Goal: Task Accomplishment & Management: Manage account settings

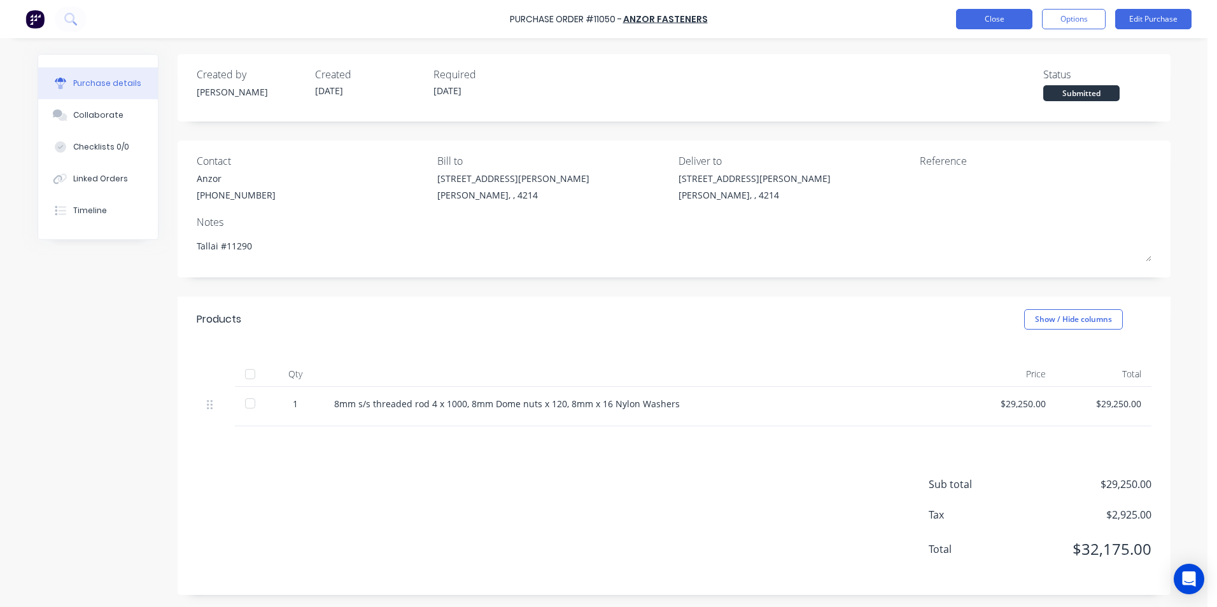
click at [979, 20] on button "Close" at bounding box center [994, 19] width 76 height 20
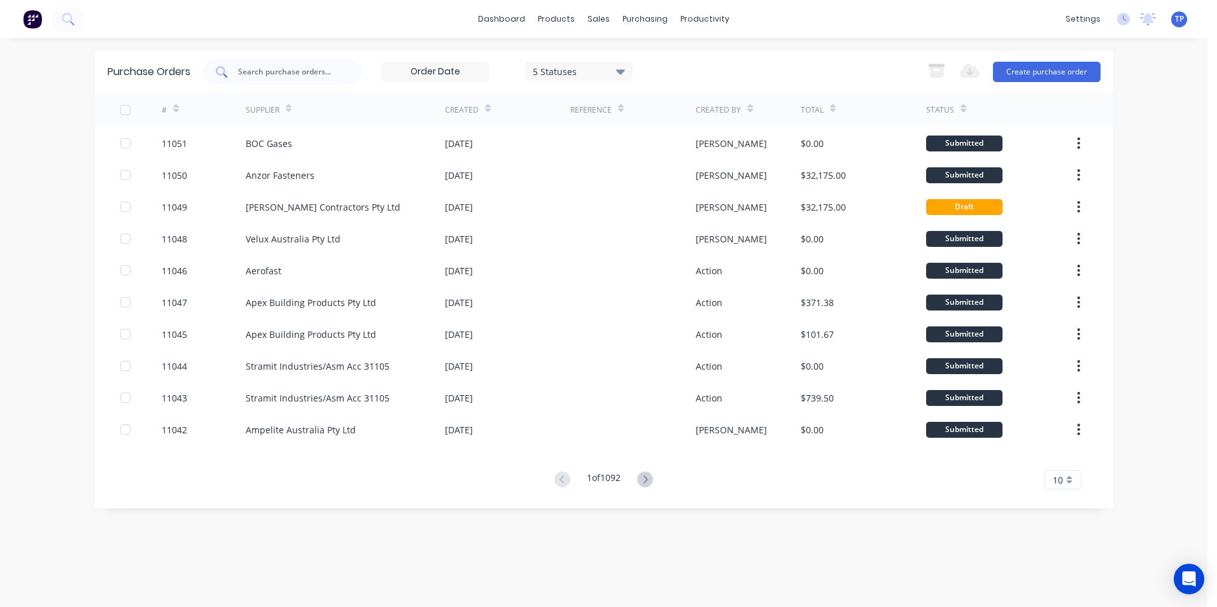
click at [295, 74] on input "text" at bounding box center [290, 72] width 106 height 13
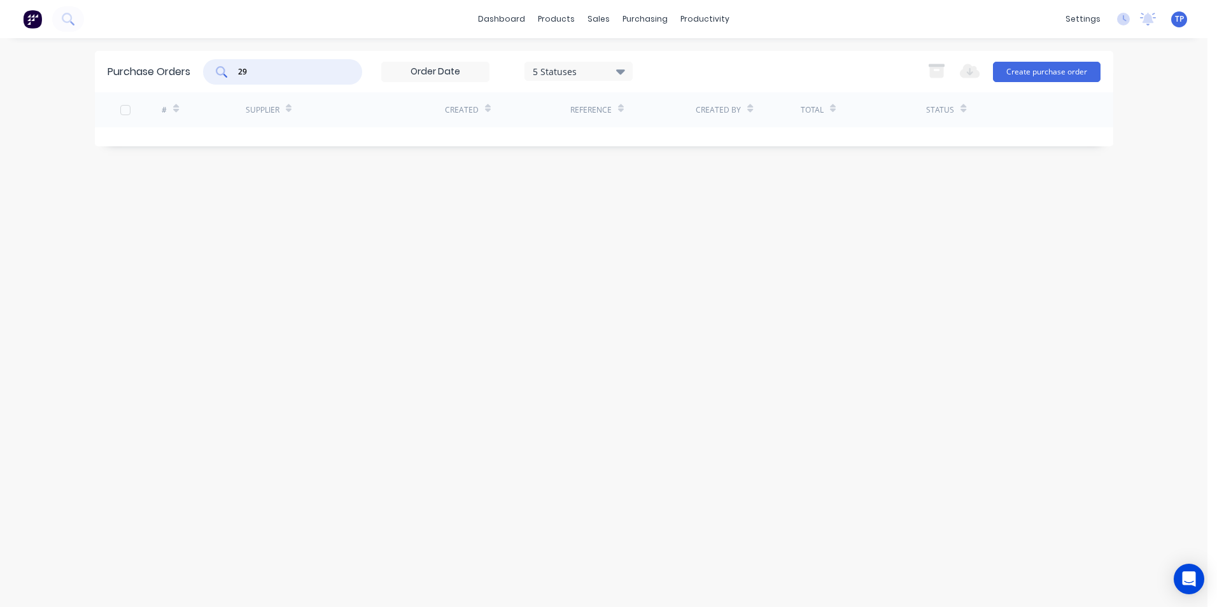
type input "2"
click at [638, 58] on div "Sales Orders" at bounding box center [646, 60] width 52 height 11
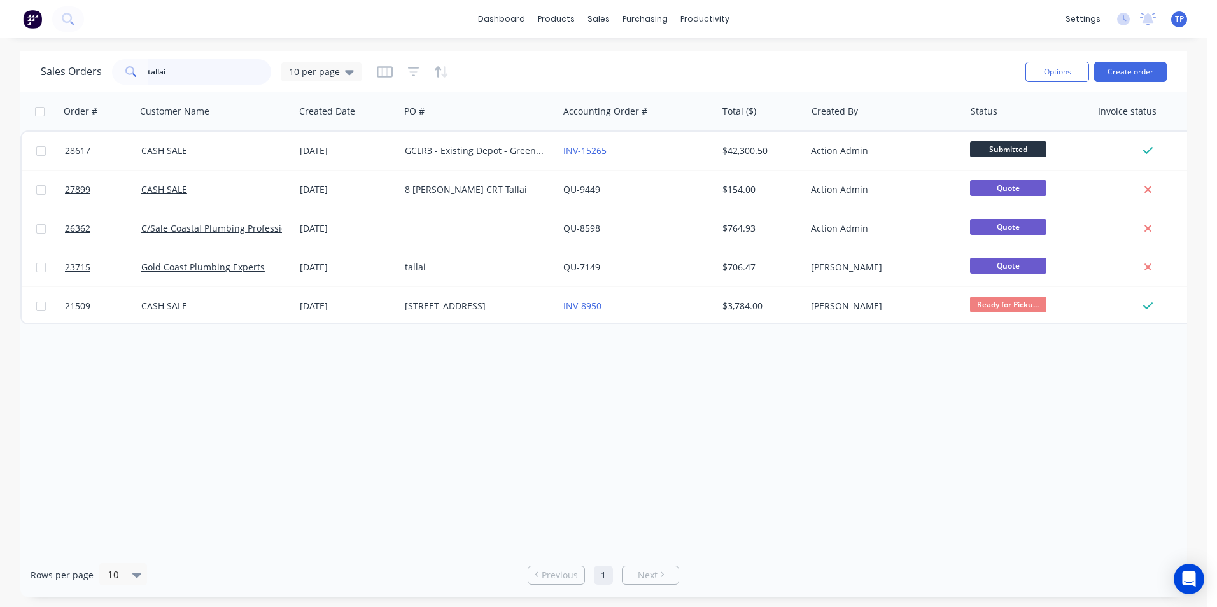
click at [201, 68] on input "tallai" at bounding box center [210, 71] width 124 height 25
type input "t"
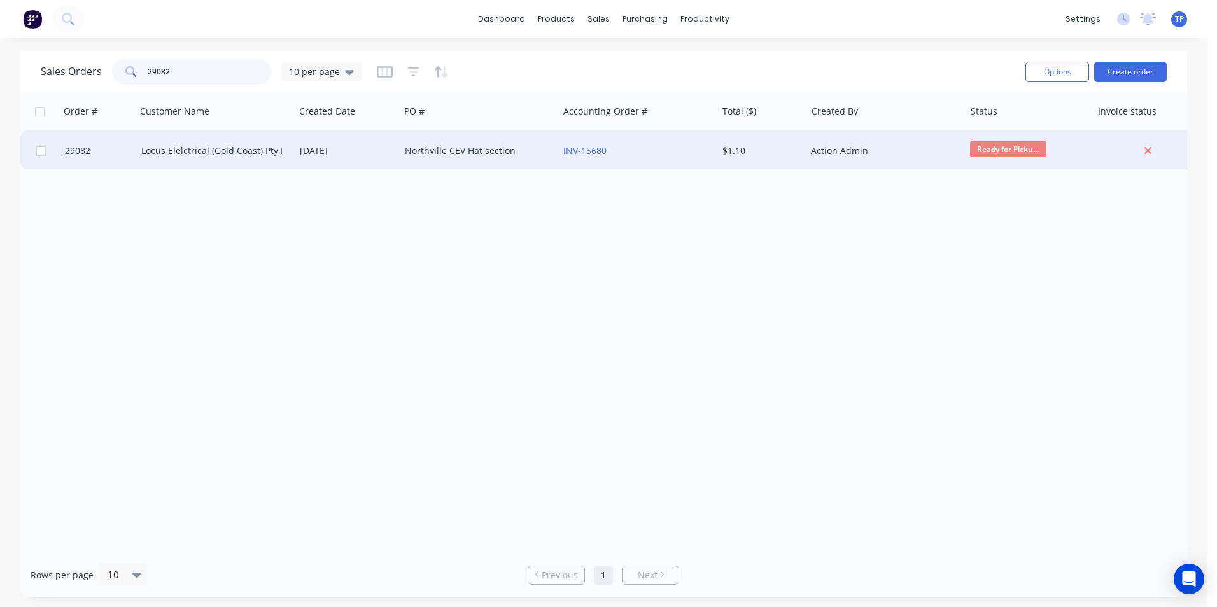
type input "29082"
click at [374, 152] on div "[DATE]" at bounding box center [347, 151] width 95 height 13
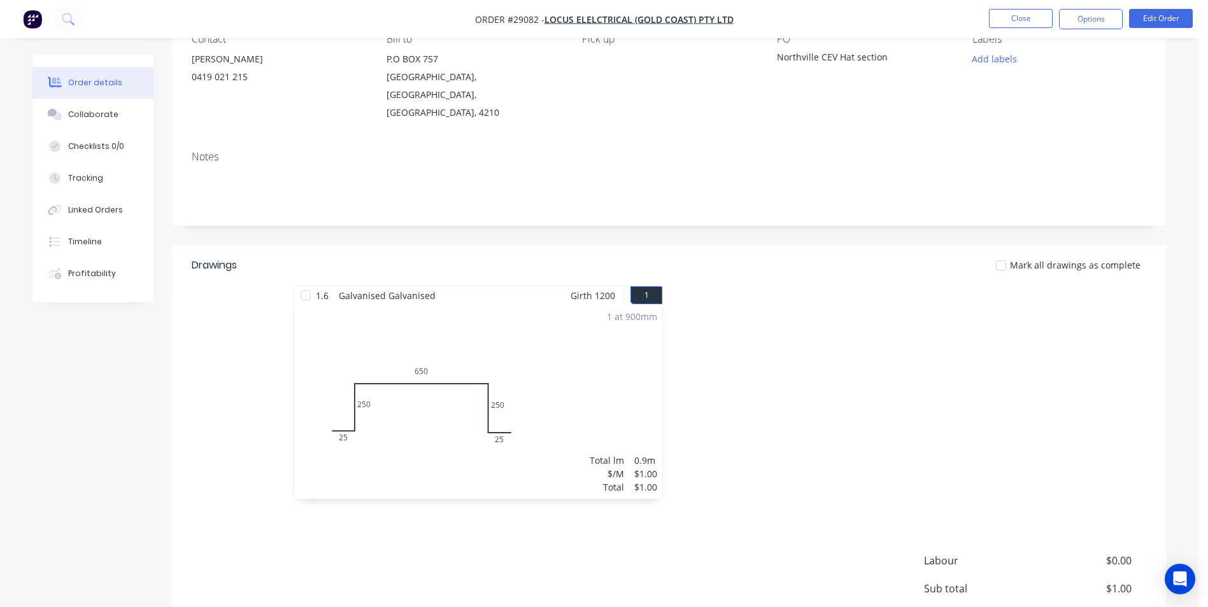
scroll to position [127, 0]
click at [1163, 22] on button "Edit Order" at bounding box center [1161, 18] width 64 height 19
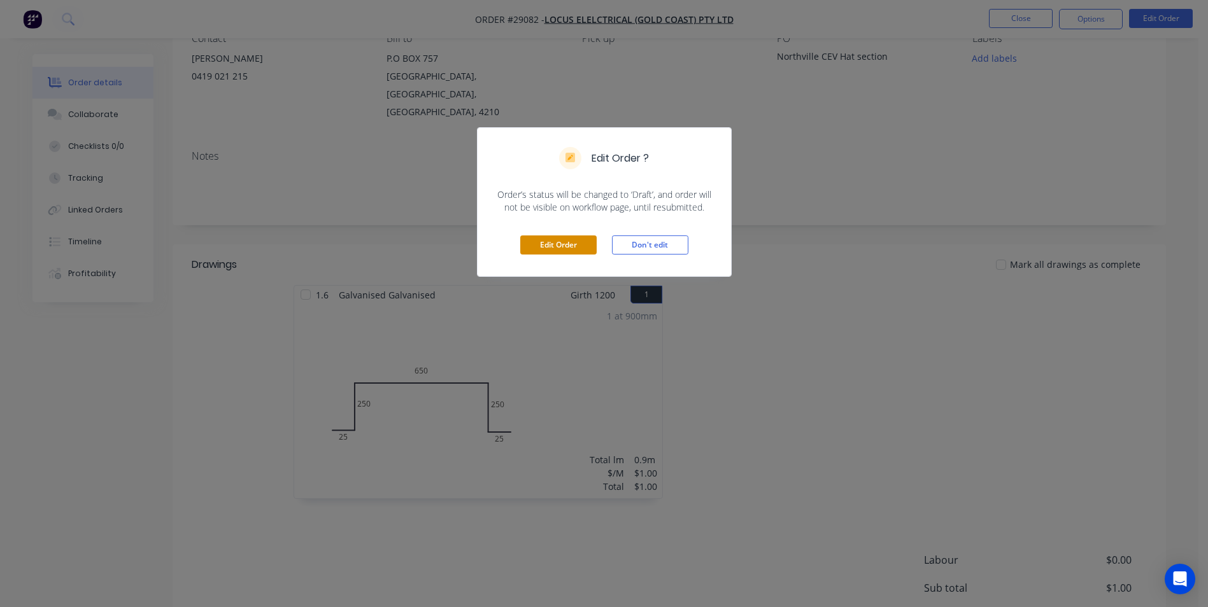
click at [523, 246] on button "Edit Order" at bounding box center [558, 245] width 76 height 19
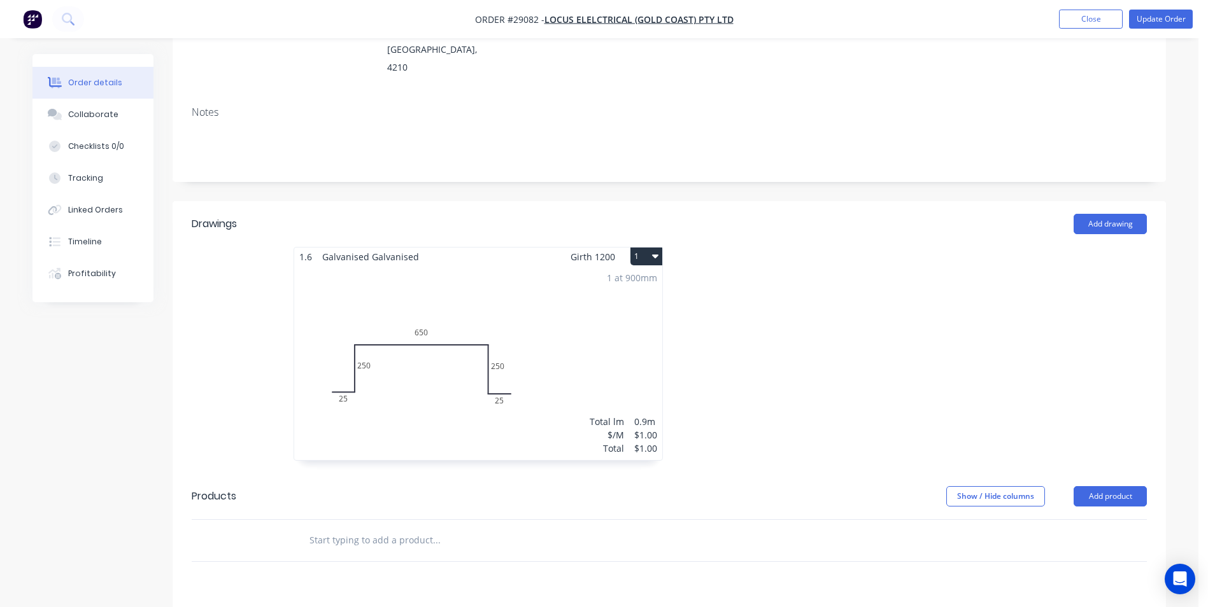
scroll to position [382, 0]
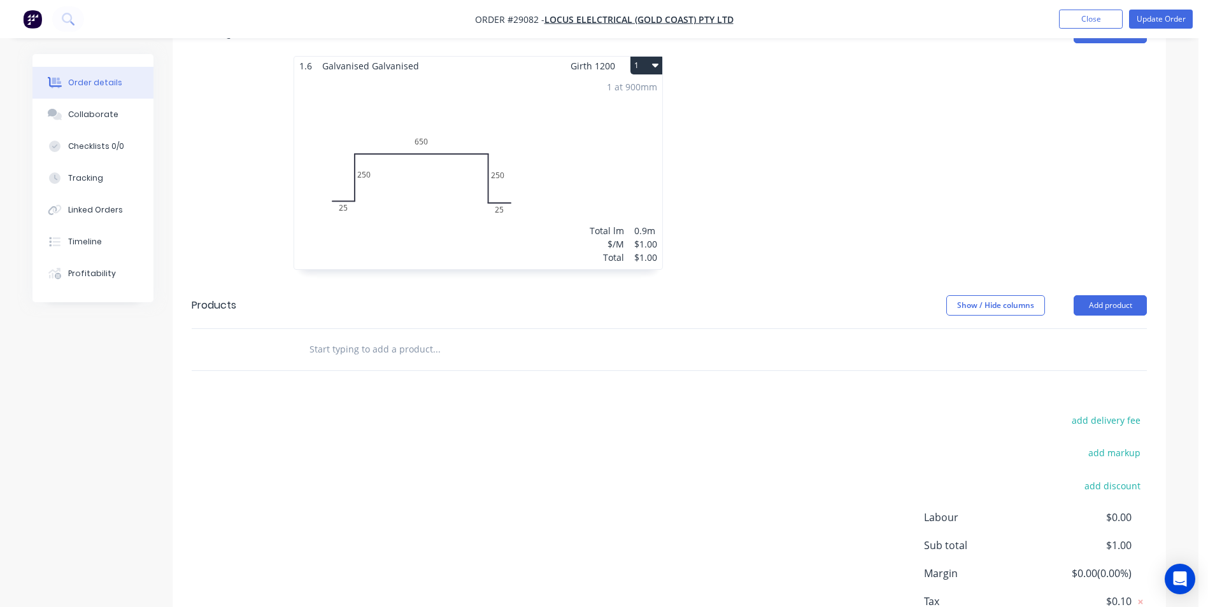
click at [570, 116] on div "1 at 900mm Total lm $/M Total 0.9m $1.00 $1.00" at bounding box center [478, 172] width 368 height 194
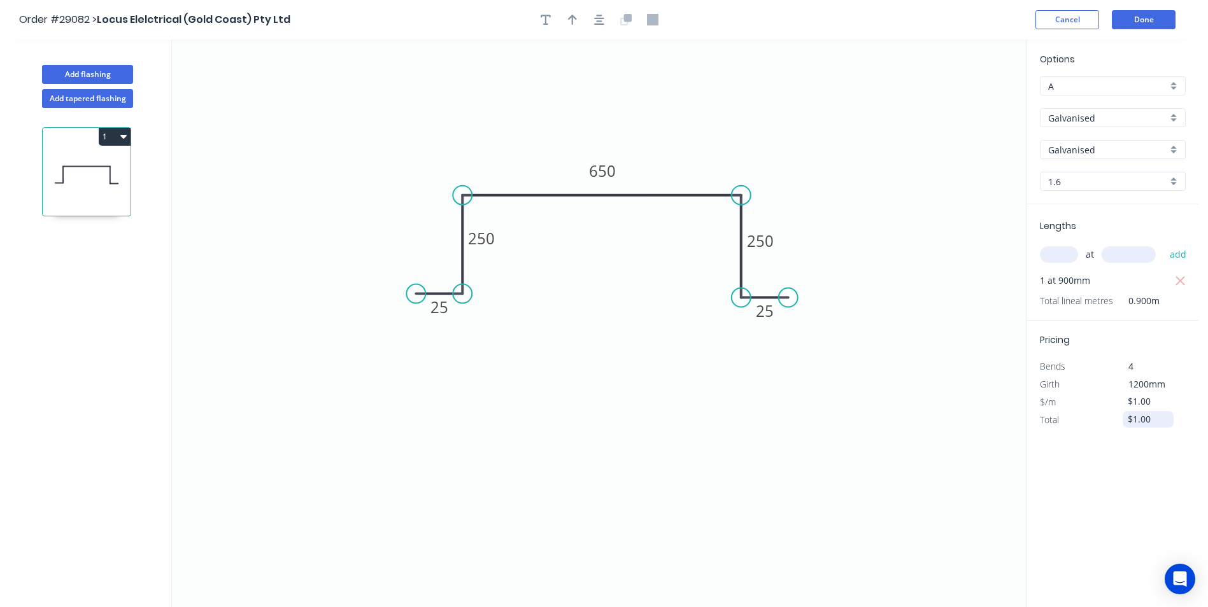
click at [1149, 421] on input "$1.00" at bounding box center [1149, 420] width 43 height 18
type input "$92.30"
click at [1093, 488] on div "Options A A Galvanised Galvanised Stramit - Galvanised Galvanised Galvanised 1.…" at bounding box center [1112, 323] width 172 height 569
click at [1145, 13] on button "Done" at bounding box center [1144, 19] width 64 height 19
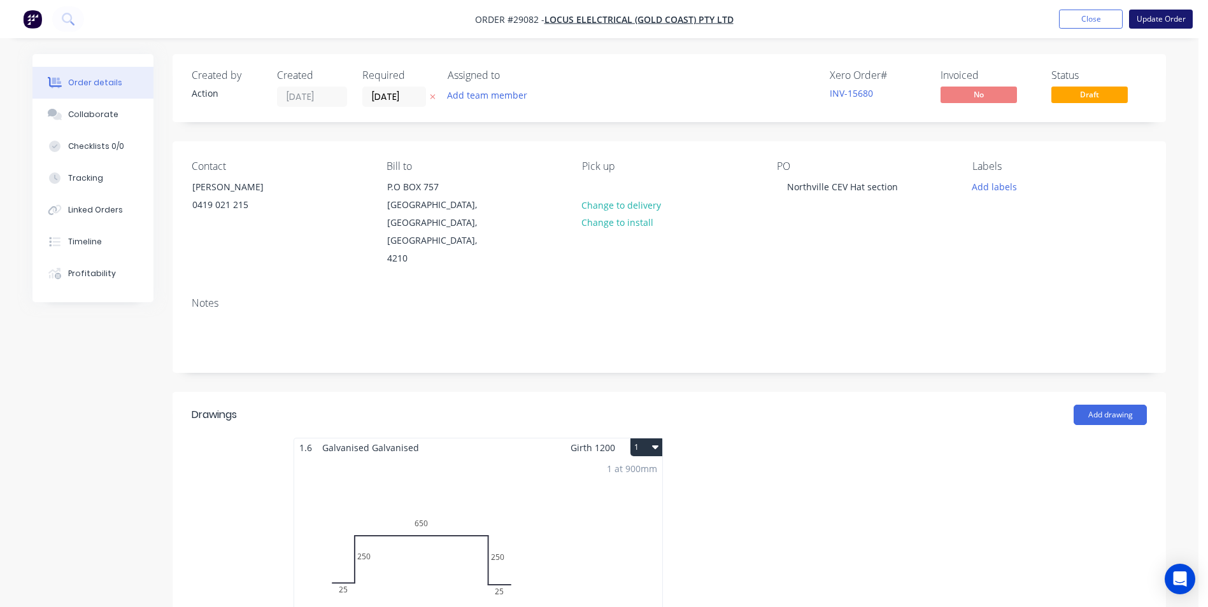
click at [1159, 20] on button "Update Order" at bounding box center [1161, 19] width 64 height 19
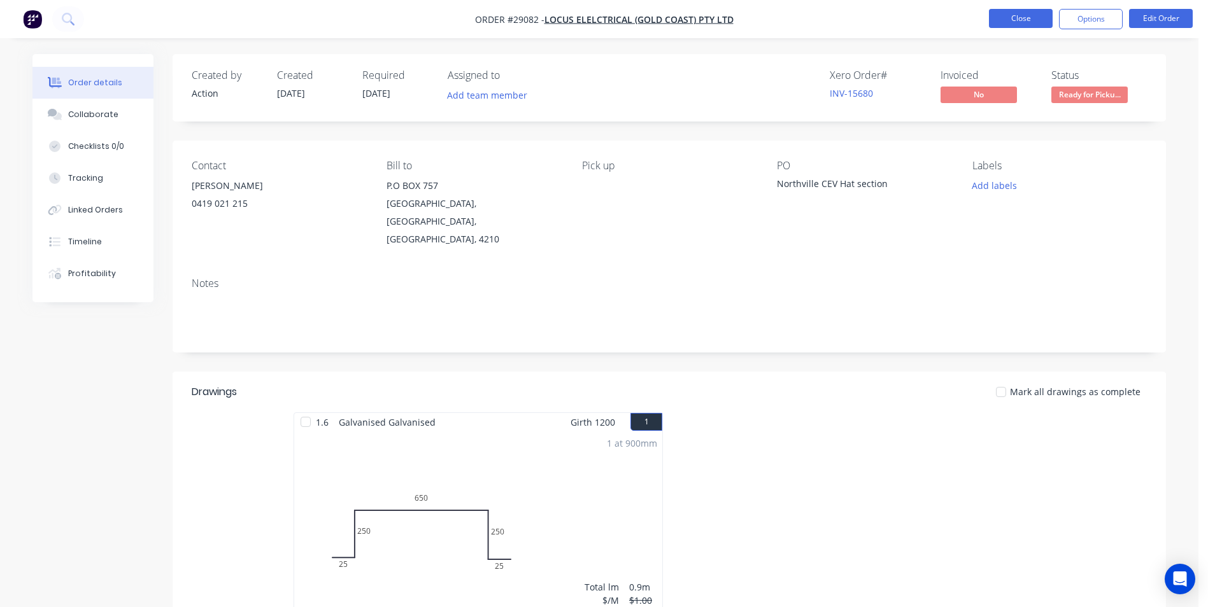
click at [995, 18] on button "Close" at bounding box center [1021, 18] width 64 height 19
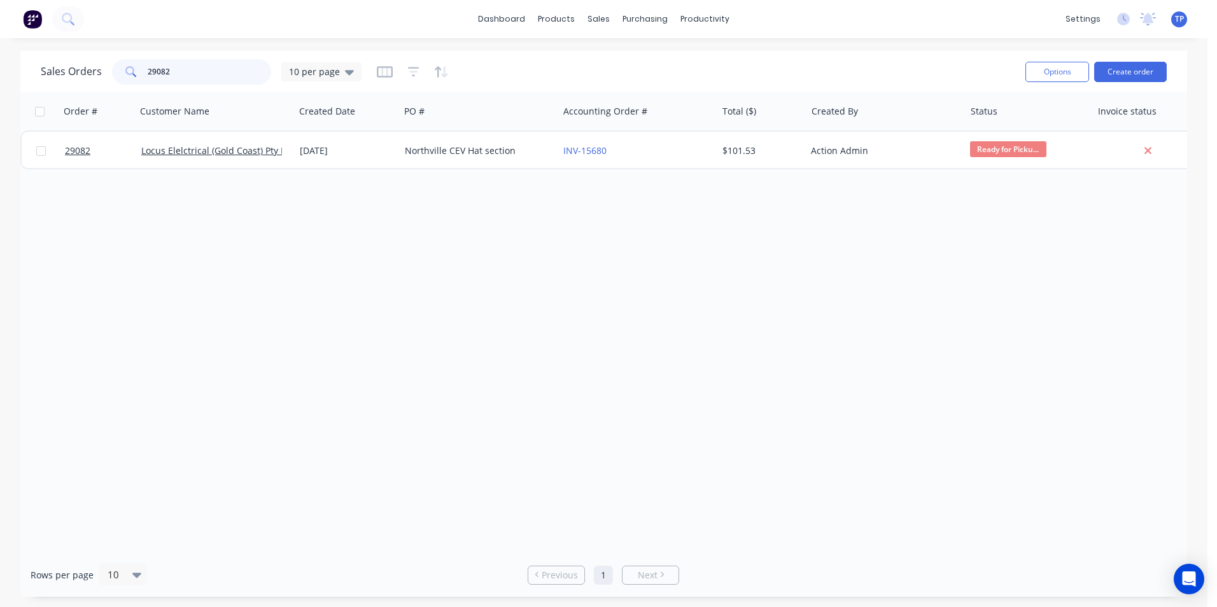
click at [180, 67] on input "29082" at bounding box center [210, 71] width 124 height 25
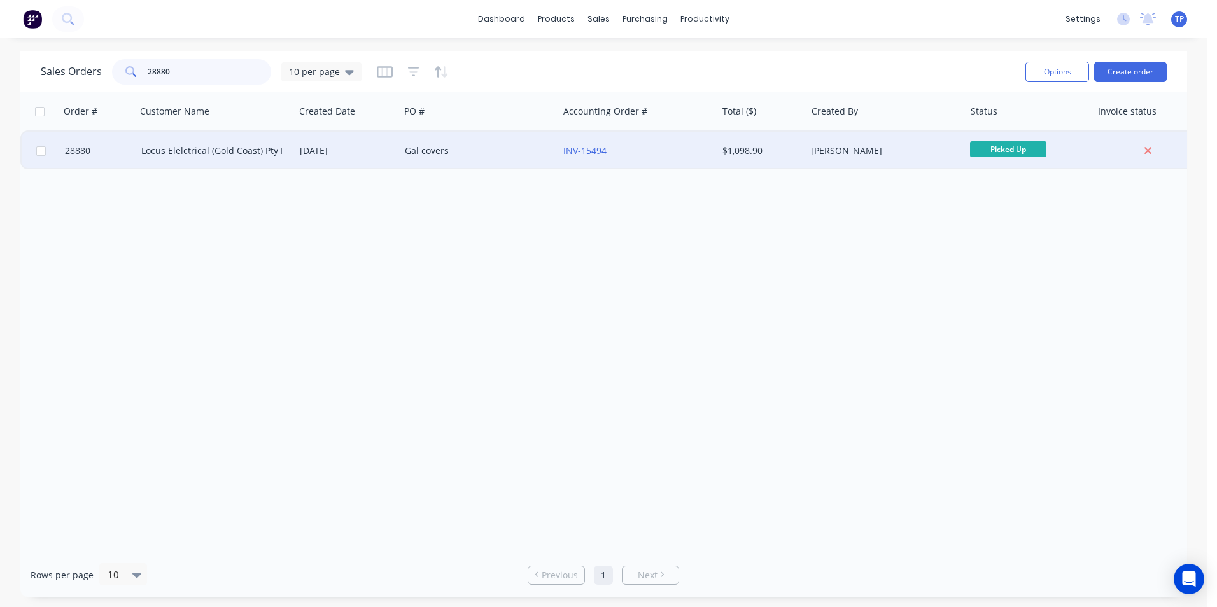
type input "28880"
click at [665, 148] on div "INV-15494" at bounding box center [633, 151] width 141 height 13
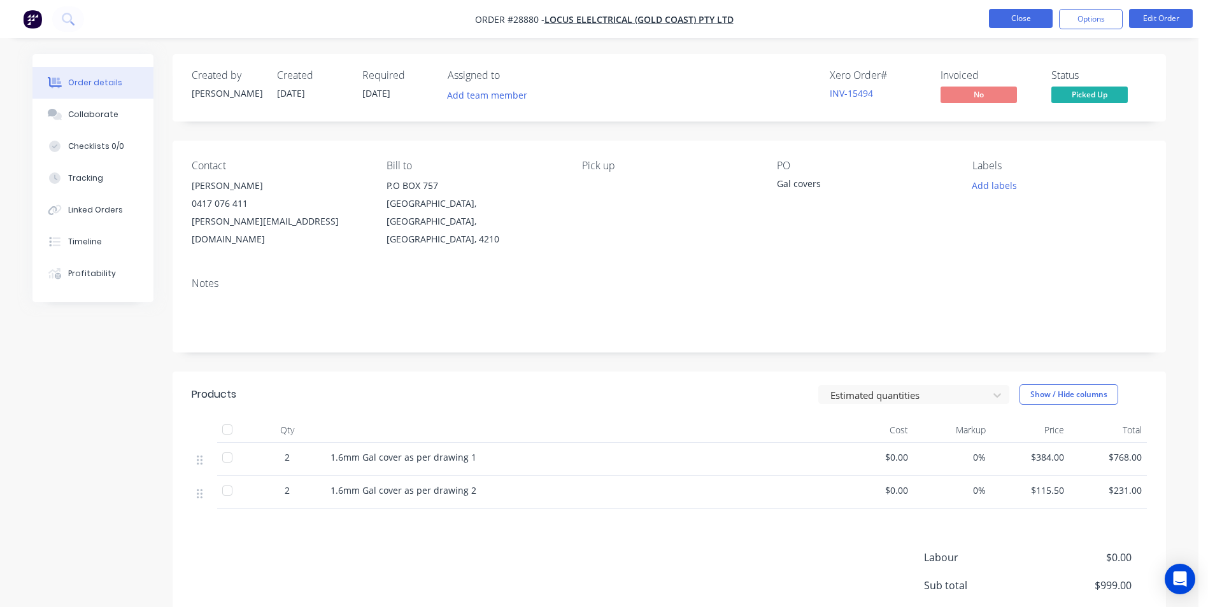
click at [1012, 16] on button "Close" at bounding box center [1021, 18] width 64 height 19
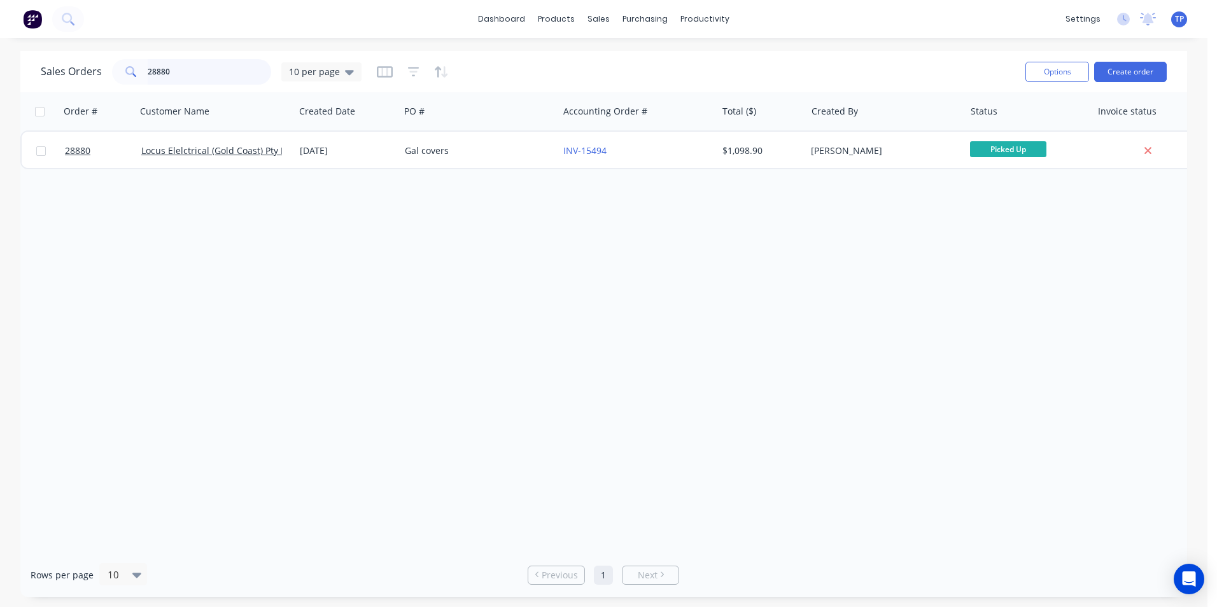
click at [183, 73] on input "28880" at bounding box center [210, 71] width 124 height 25
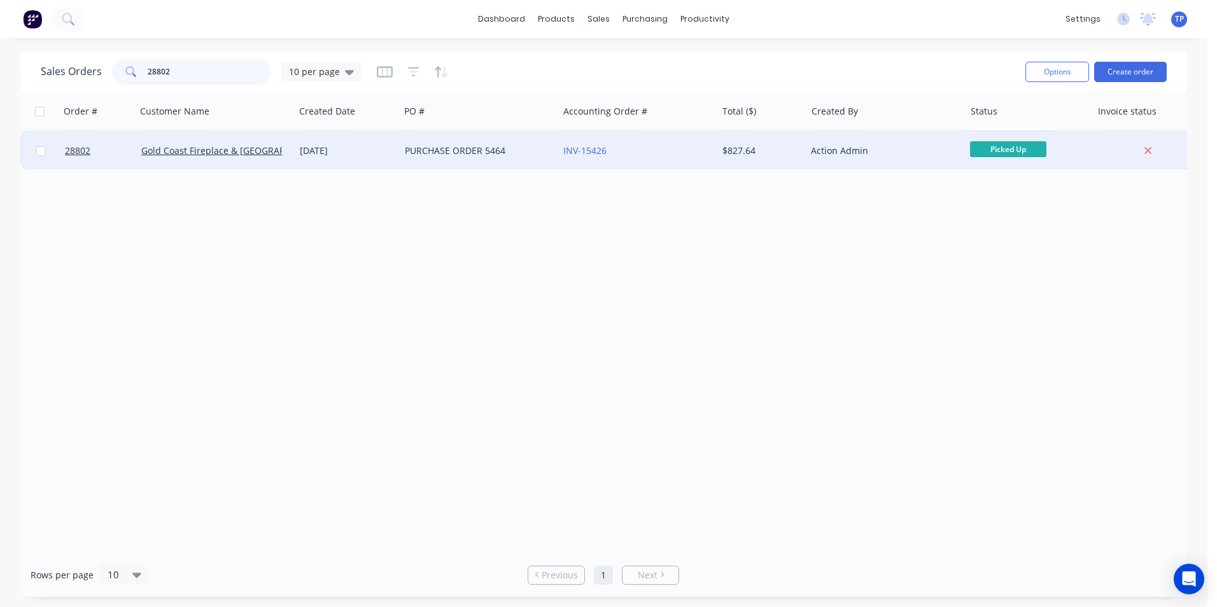
type input "28802"
click at [649, 155] on div "INV-15426" at bounding box center [633, 151] width 141 height 13
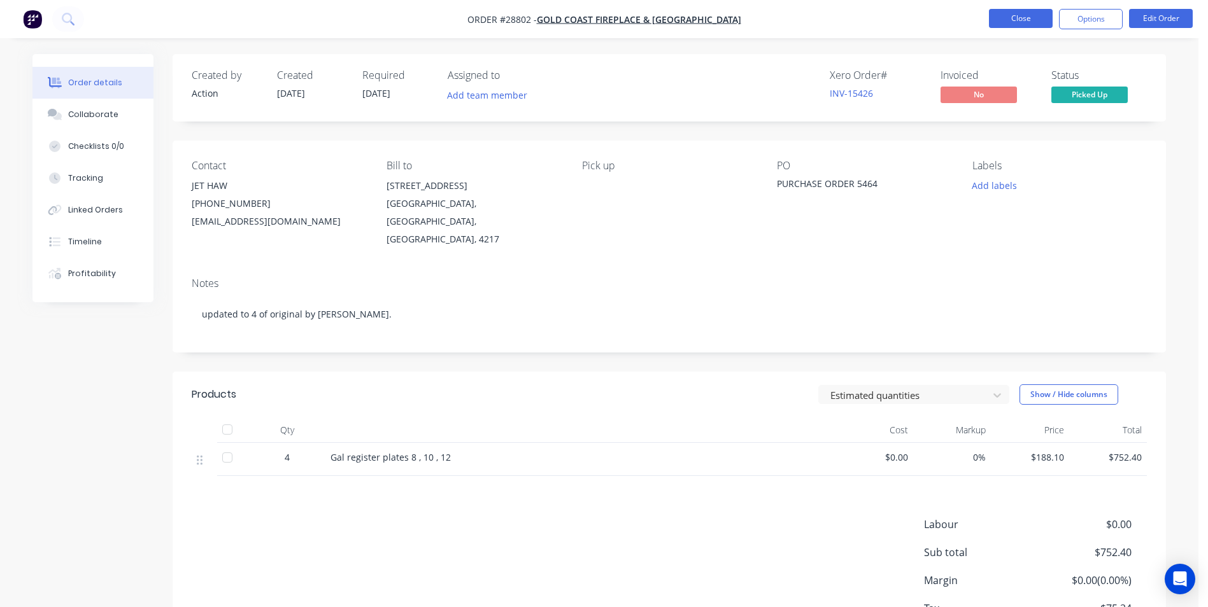
click at [996, 16] on button "Close" at bounding box center [1021, 18] width 64 height 19
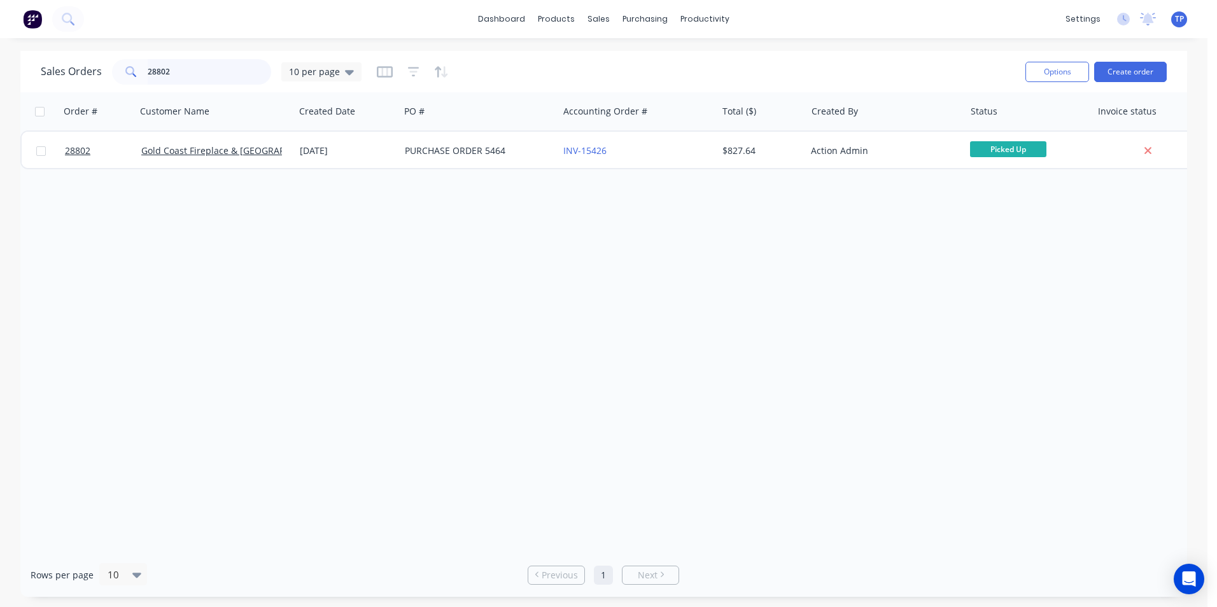
click at [206, 74] on input "28802" at bounding box center [210, 71] width 124 height 25
type input "2"
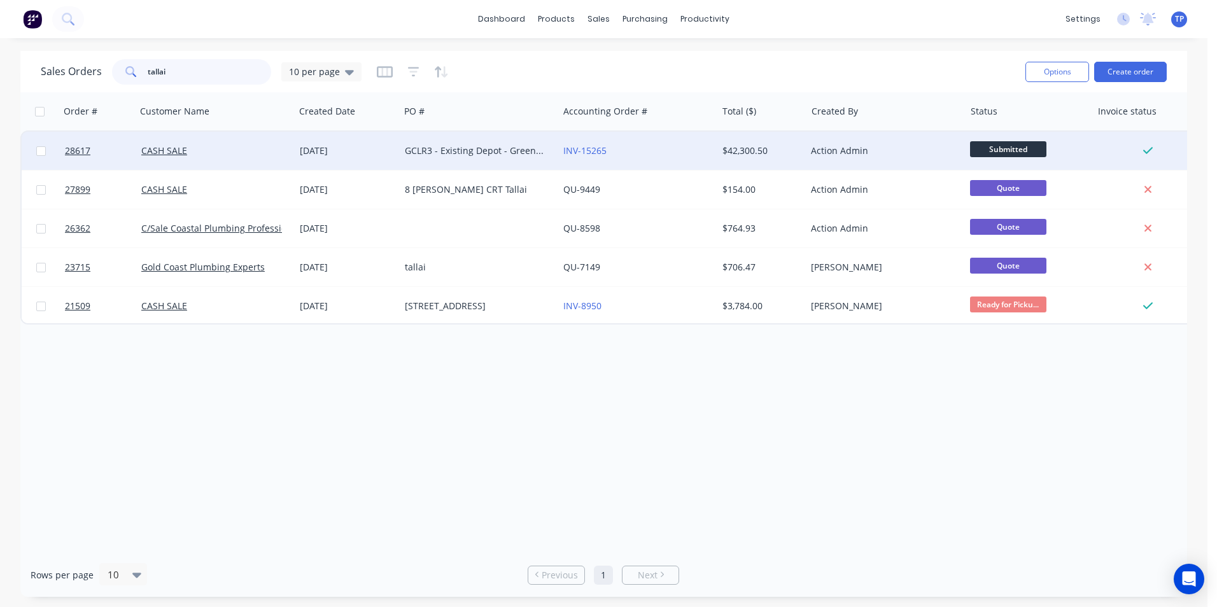
type input "tallai"
click at [669, 148] on div "INV-15265" at bounding box center [633, 151] width 141 height 13
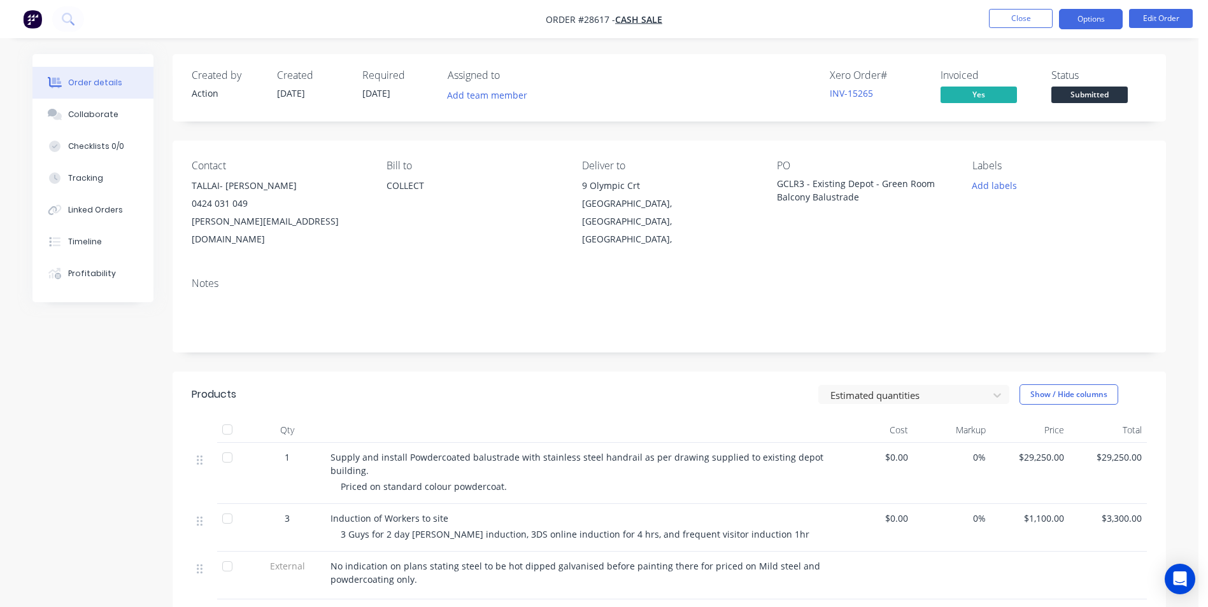
click at [1088, 22] on button "Options" at bounding box center [1091, 19] width 64 height 20
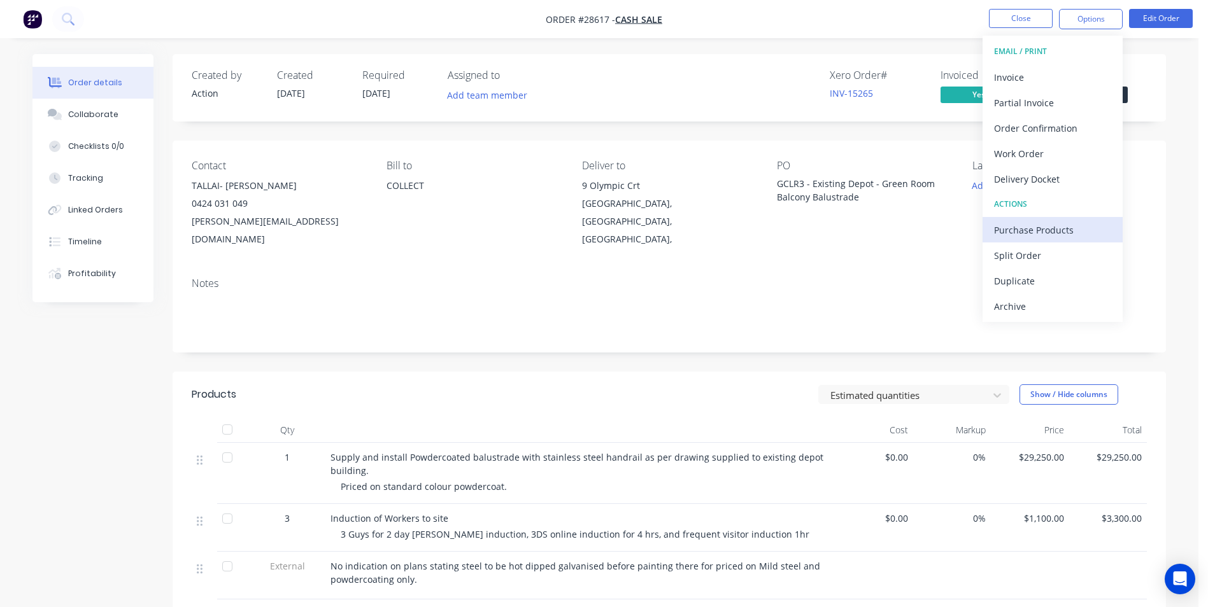
click at [1033, 230] on div "Purchase Products" at bounding box center [1052, 230] width 117 height 18
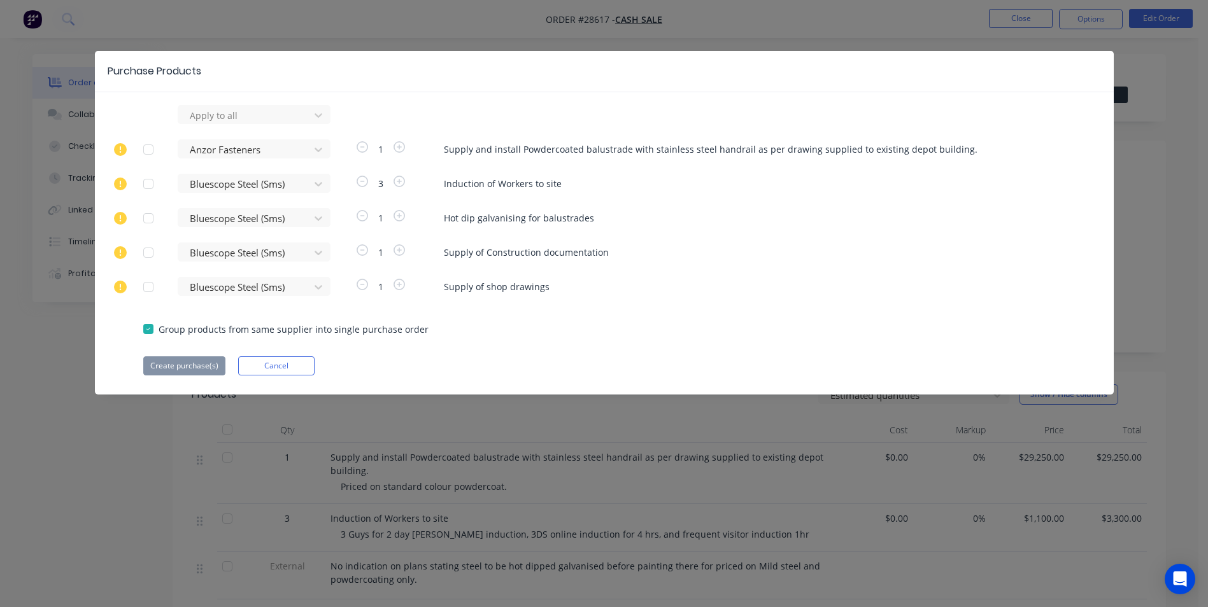
click at [149, 328] on div at bounding box center [148, 328] width 25 height 25
drag, startPoint x: 193, startPoint y: 367, endPoint x: 823, endPoint y: 287, distance: 635.4
click at [823, 287] on span "Supply of shop drawings" at bounding box center [754, 286] width 621 height 13
click at [315, 113] on icon at bounding box center [318, 115] width 13 height 13
type input "vulcan"
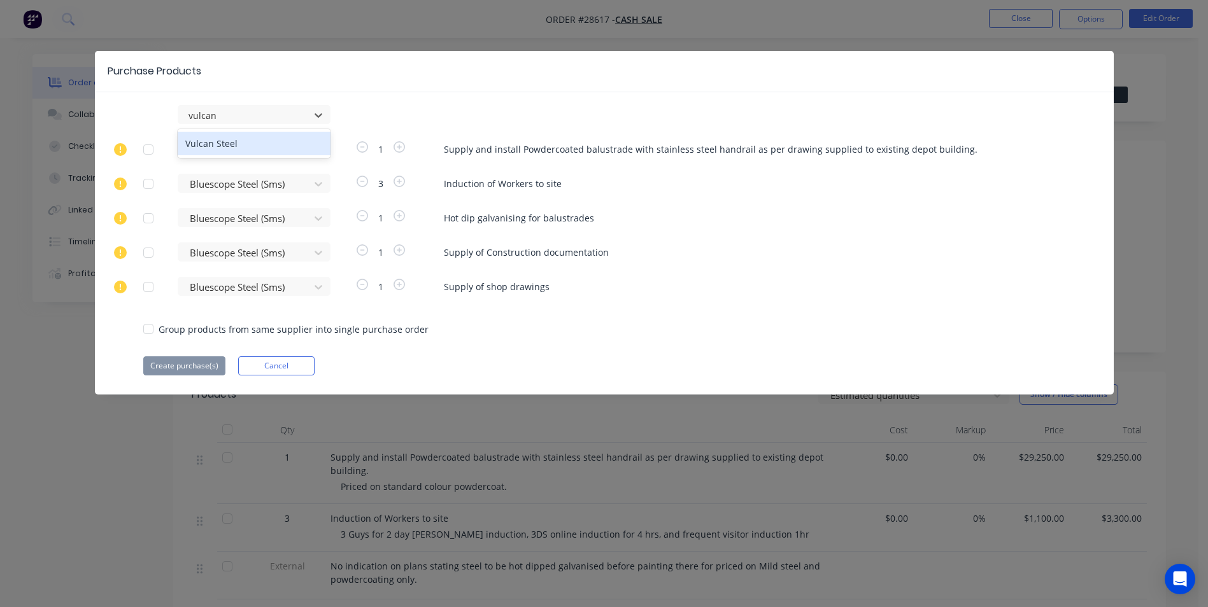
click at [290, 141] on div "Vulcan Steel" at bounding box center [254, 144] width 153 height 24
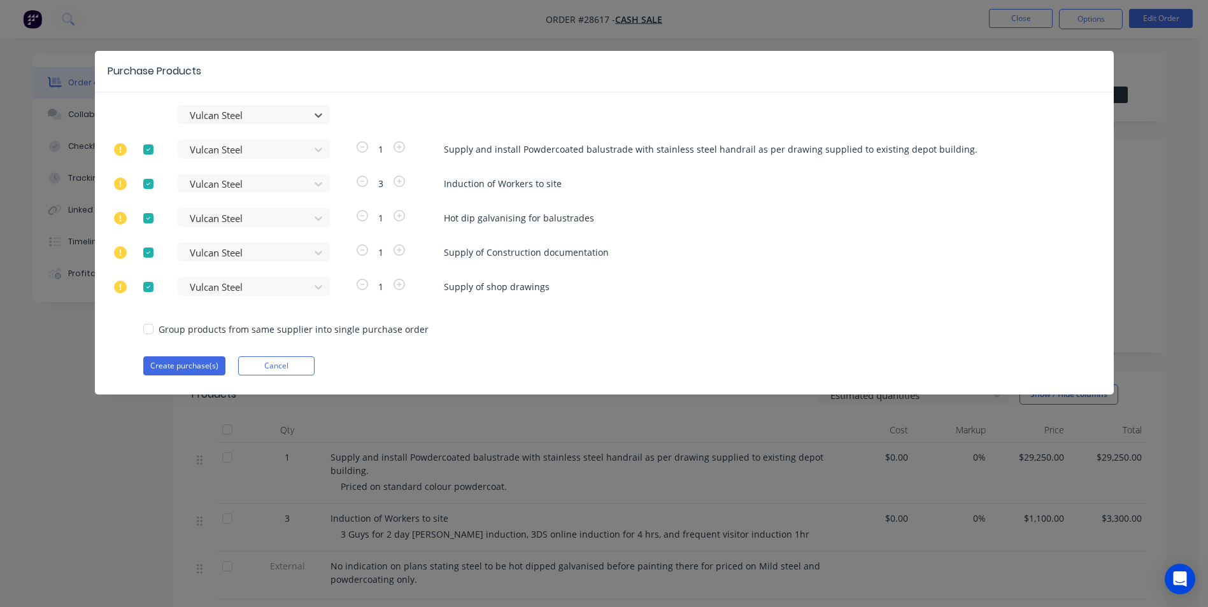
click at [145, 290] on div at bounding box center [148, 286] width 25 height 25
click at [147, 252] on div at bounding box center [148, 252] width 25 height 25
click at [147, 213] on div at bounding box center [148, 218] width 25 height 25
click at [147, 188] on div at bounding box center [148, 183] width 25 height 25
click at [169, 360] on button "Create purchase(s)" at bounding box center [184, 366] width 82 height 19
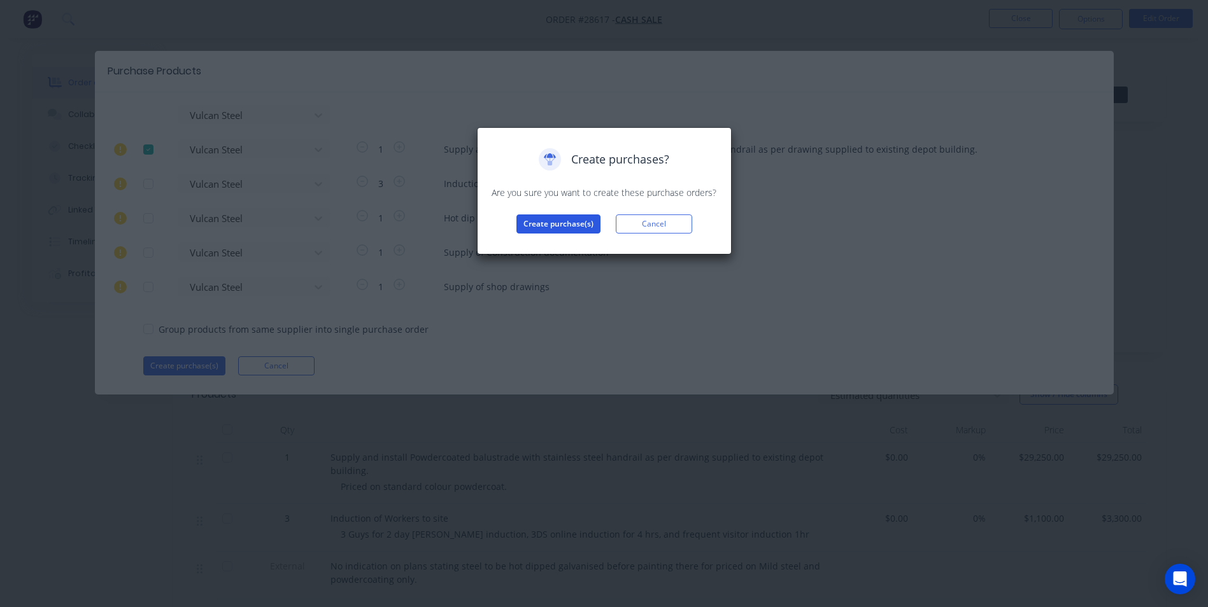
click at [533, 227] on button "Create purchase(s)" at bounding box center [558, 224] width 84 height 19
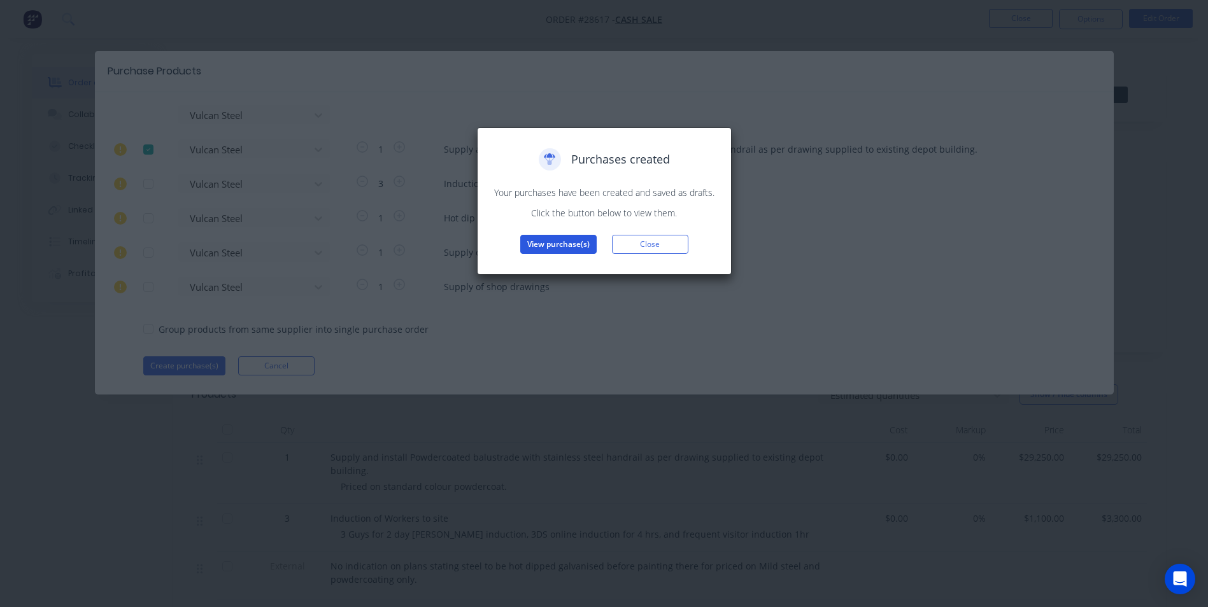
click at [579, 242] on button "View purchase(s)" at bounding box center [558, 244] width 76 height 19
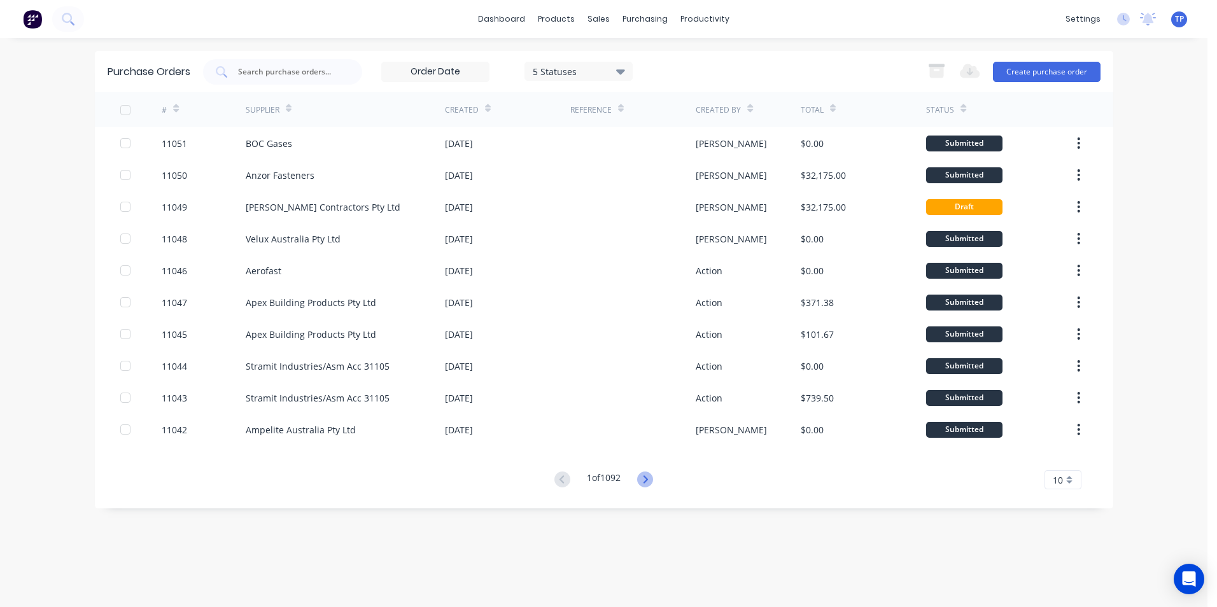
click at [649, 476] on icon at bounding box center [645, 480] width 16 height 16
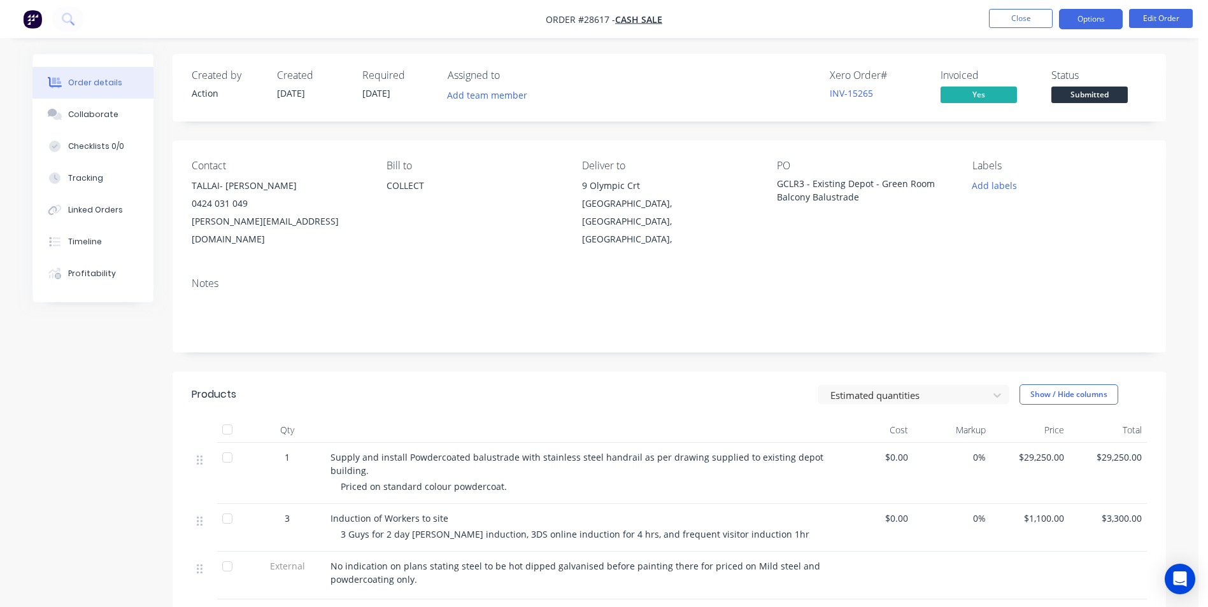
click at [1086, 20] on button "Options" at bounding box center [1091, 19] width 64 height 20
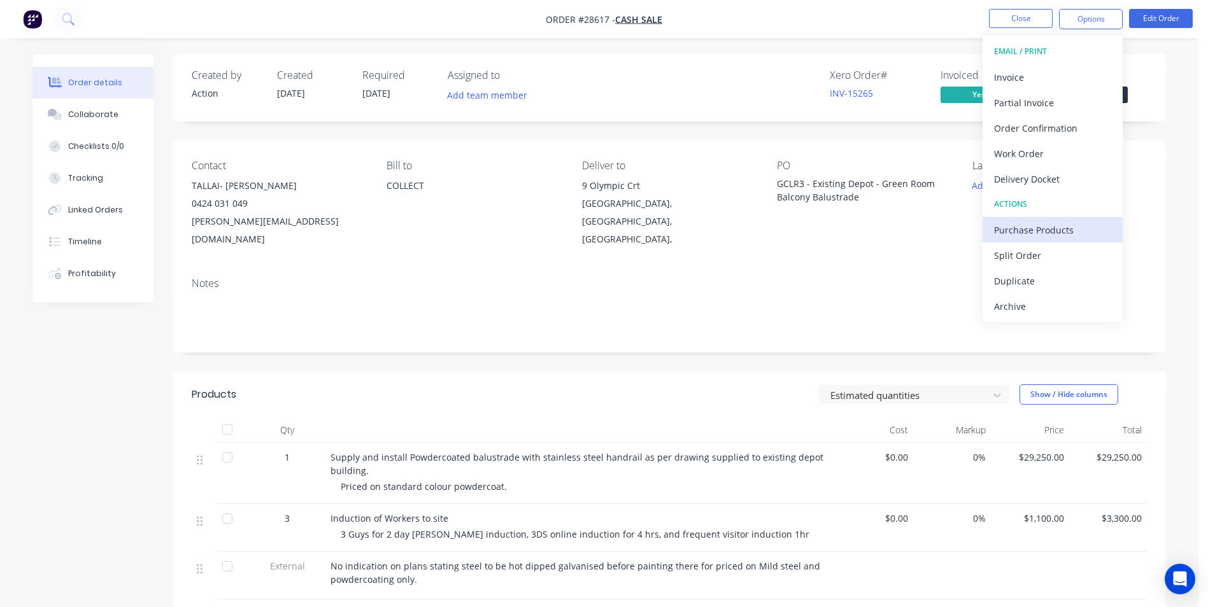
click at [1058, 230] on div "Purchase Products" at bounding box center [1052, 230] width 117 height 18
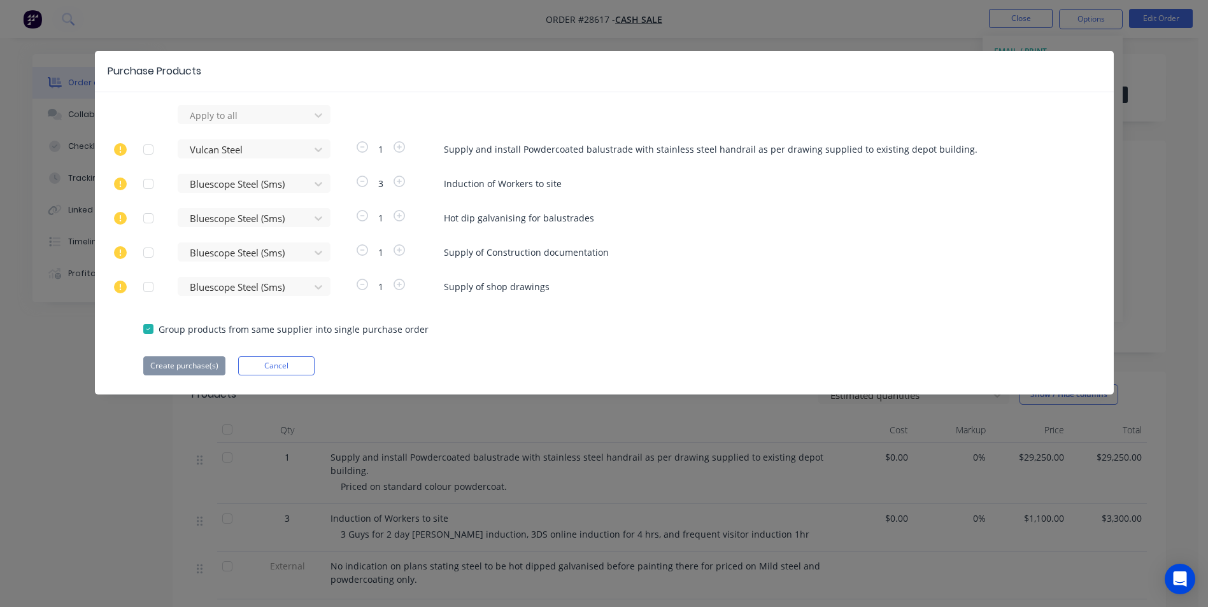
click at [146, 148] on div at bounding box center [148, 149] width 25 height 25
click at [168, 359] on button "Create purchase(s)" at bounding box center [184, 366] width 82 height 19
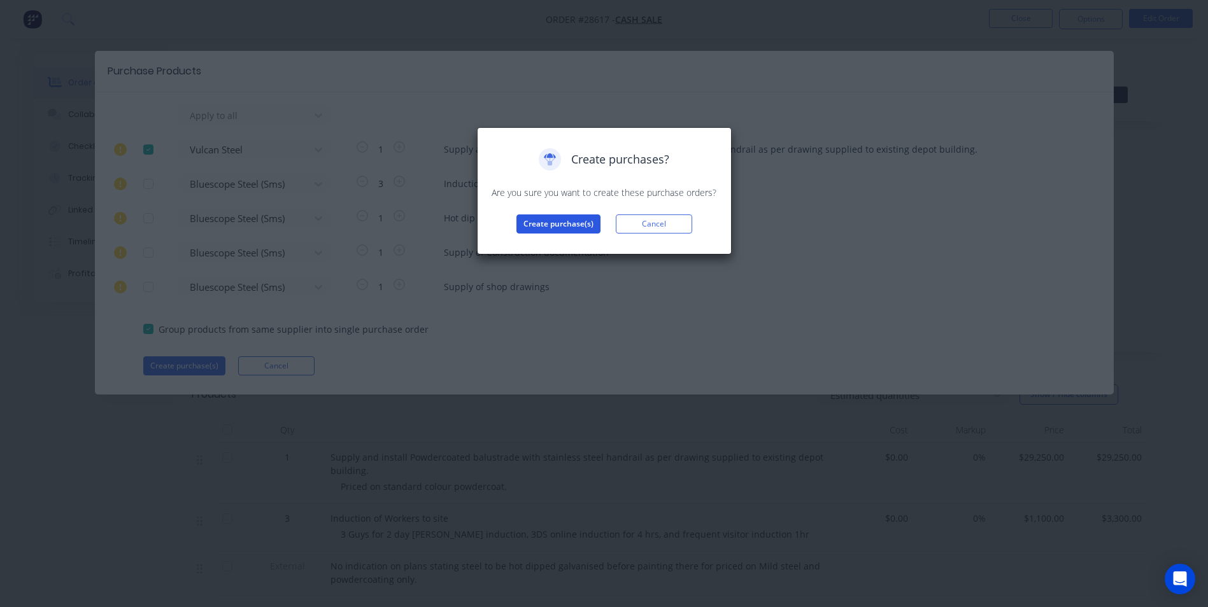
click at [563, 217] on button "Create purchase(s)" at bounding box center [558, 224] width 84 height 19
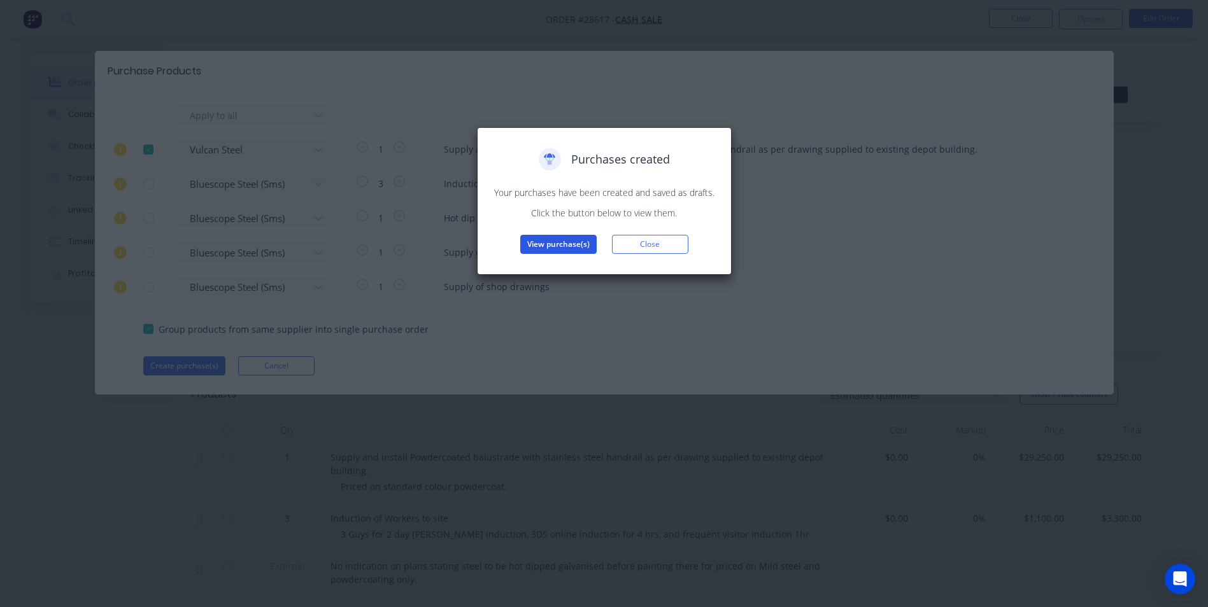
click at [529, 248] on button "View purchase(s)" at bounding box center [558, 244] width 76 height 19
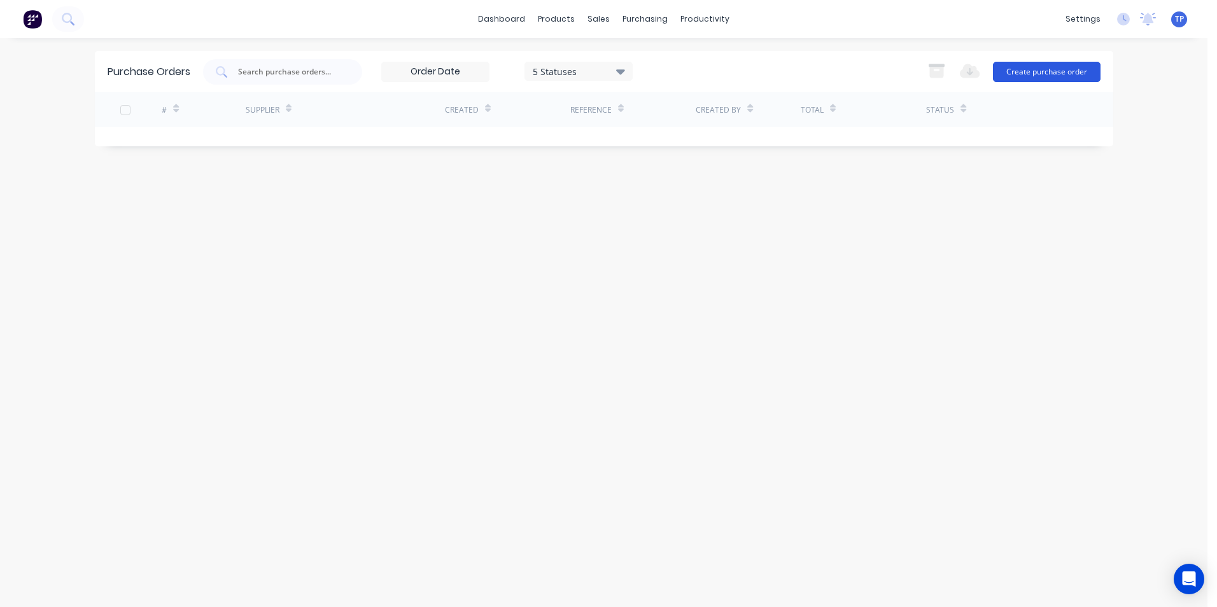
click at [1022, 67] on button "Create purchase order" at bounding box center [1047, 72] width 108 height 20
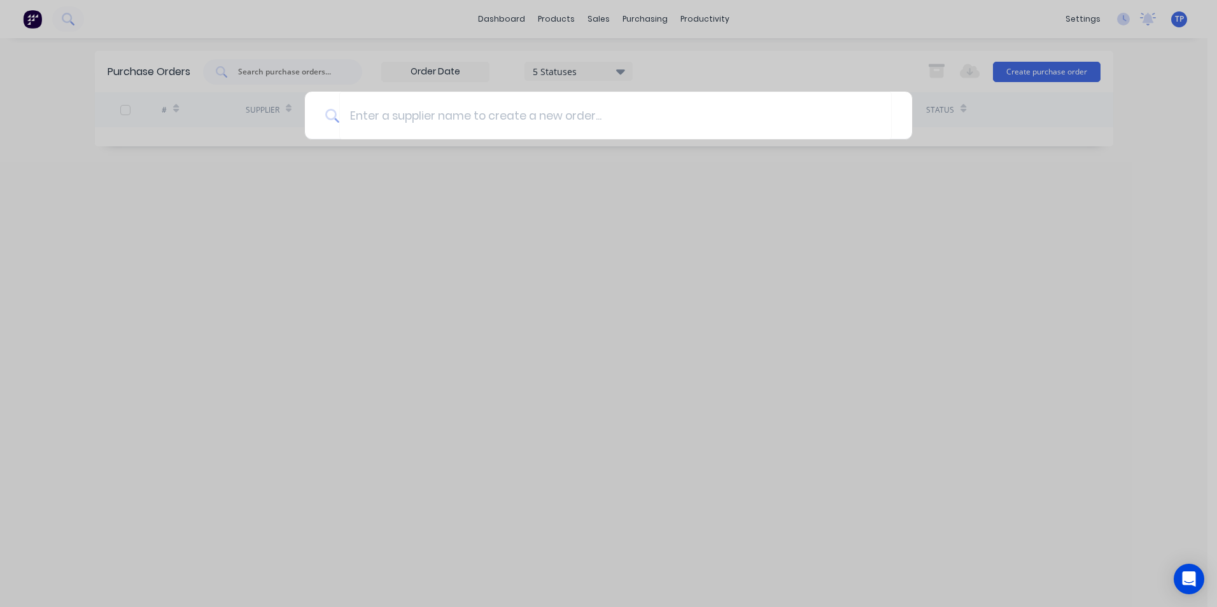
click at [437, 229] on div at bounding box center [608, 303] width 1217 height 607
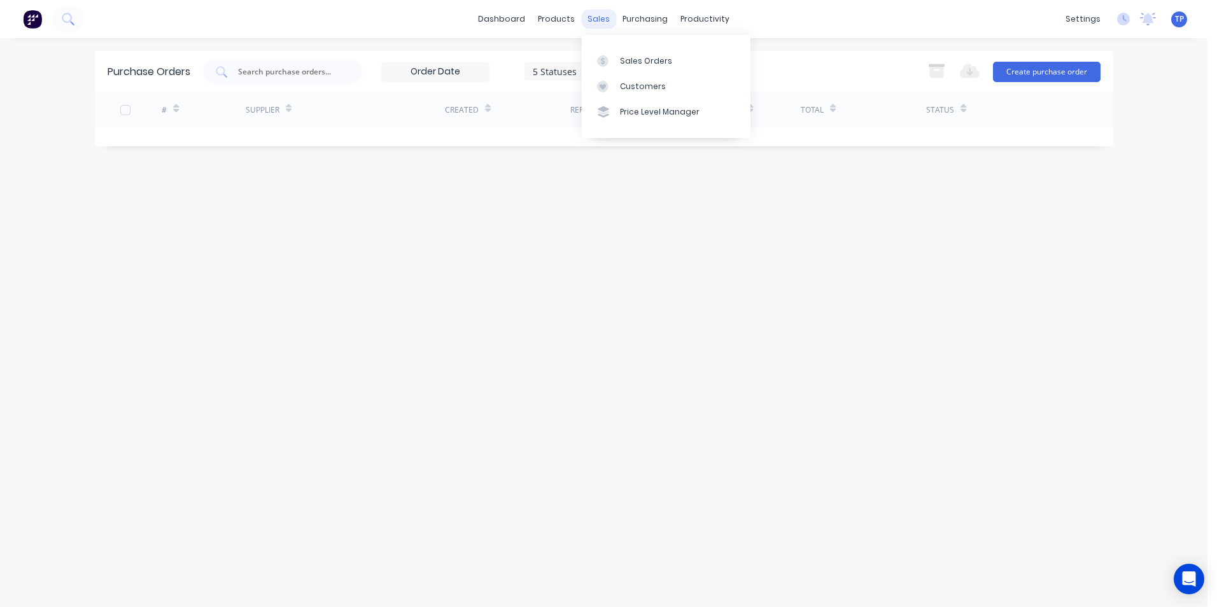
click at [600, 21] on div "sales" at bounding box center [598, 19] width 35 height 19
click at [635, 62] on div "Sales Orders" at bounding box center [646, 60] width 52 height 11
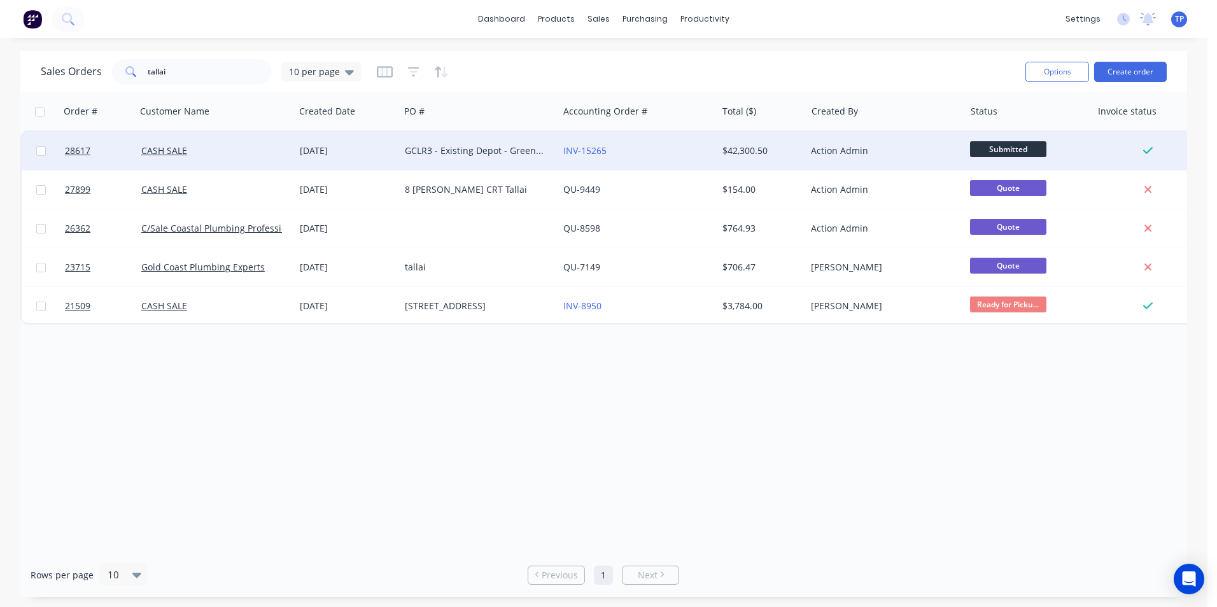
click at [689, 155] on div "INV-15265" at bounding box center [633, 151] width 141 height 13
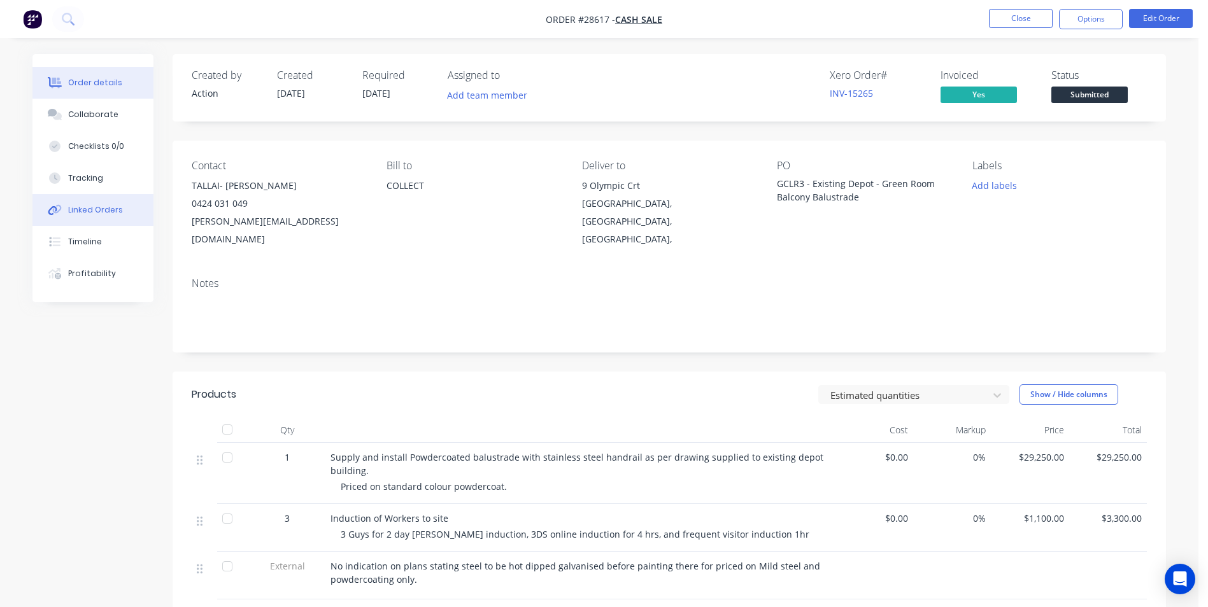
click at [103, 211] on div "Linked Orders" at bounding box center [95, 209] width 55 height 11
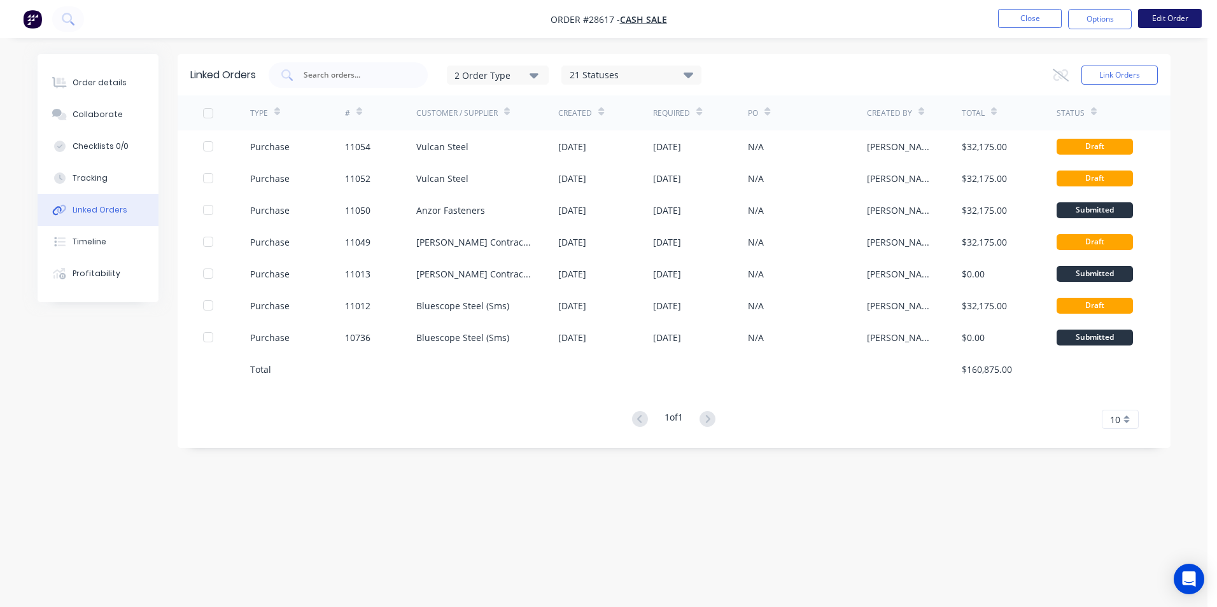
click at [1167, 18] on button "Edit Order" at bounding box center [1170, 18] width 64 height 19
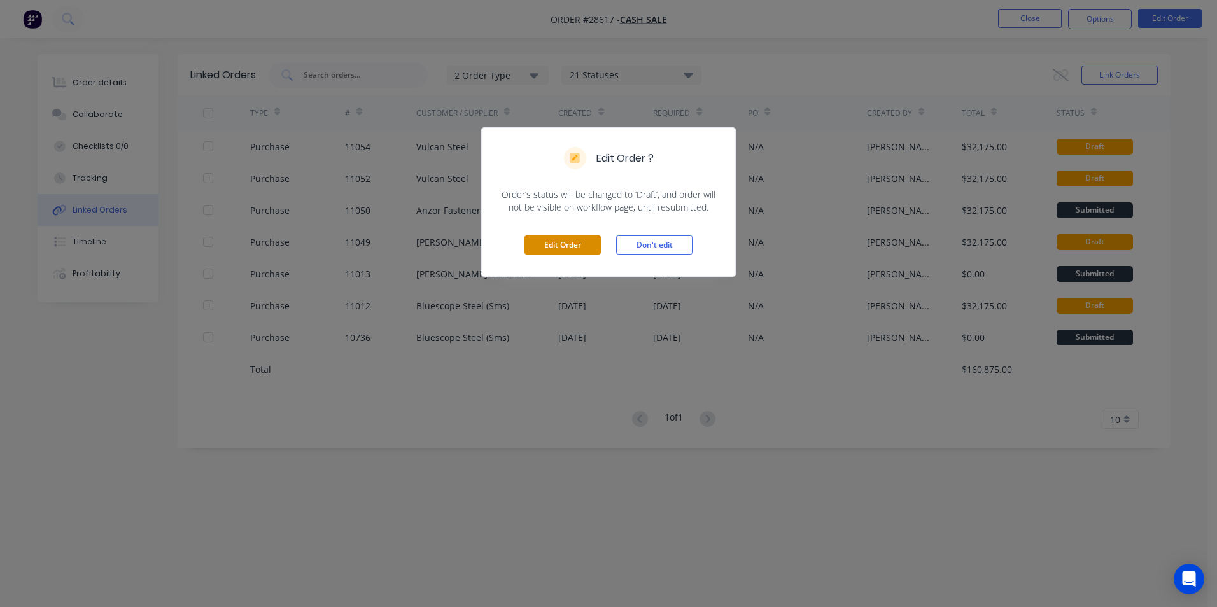
click at [589, 245] on button "Edit Order" at bounding box center [563, 245] width 76 height 19
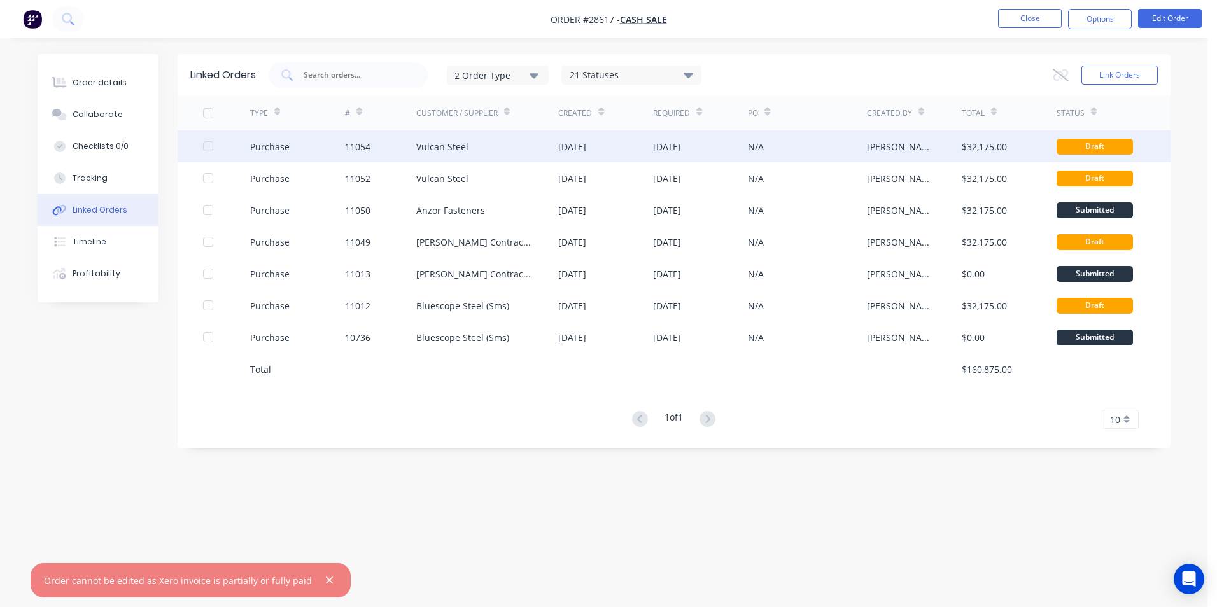
click at [1032, 148] on div "$32,175.00" at bounding box center [1009, 147] width 95 height 32
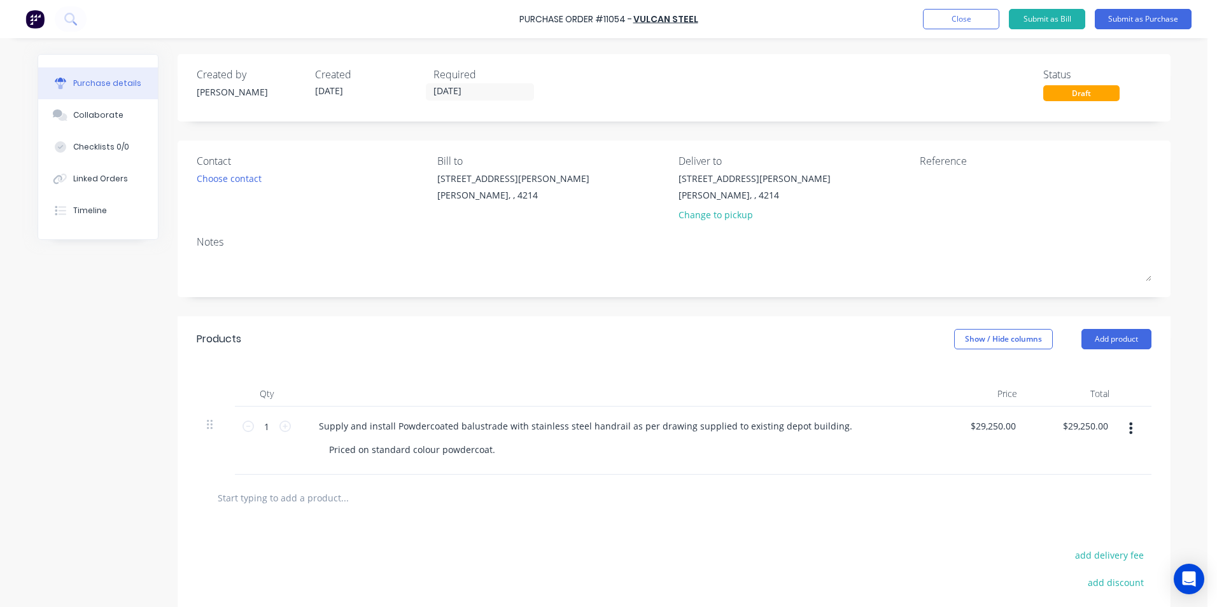
click at [1056, 92] on div "Draft" at bounding box center [1082, 93] width 76 height 16
click at [1068, 91] on div "Draft" at bounding box center [1082, 93] width 76 height 16
click at [1124, 16] on button "Submit as Purchase" at bounding box center [1143, 19] width 97 height 20
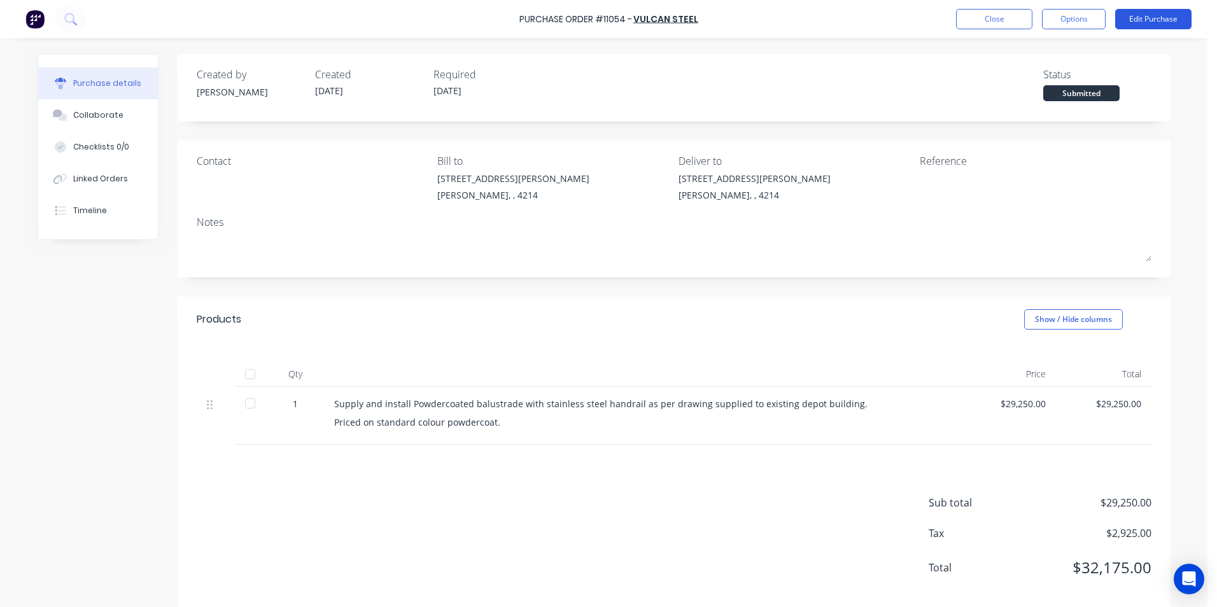
click at [1152, 14] on button "Edit Purchase" at bounding box center [1154, 19] width 76 height 20
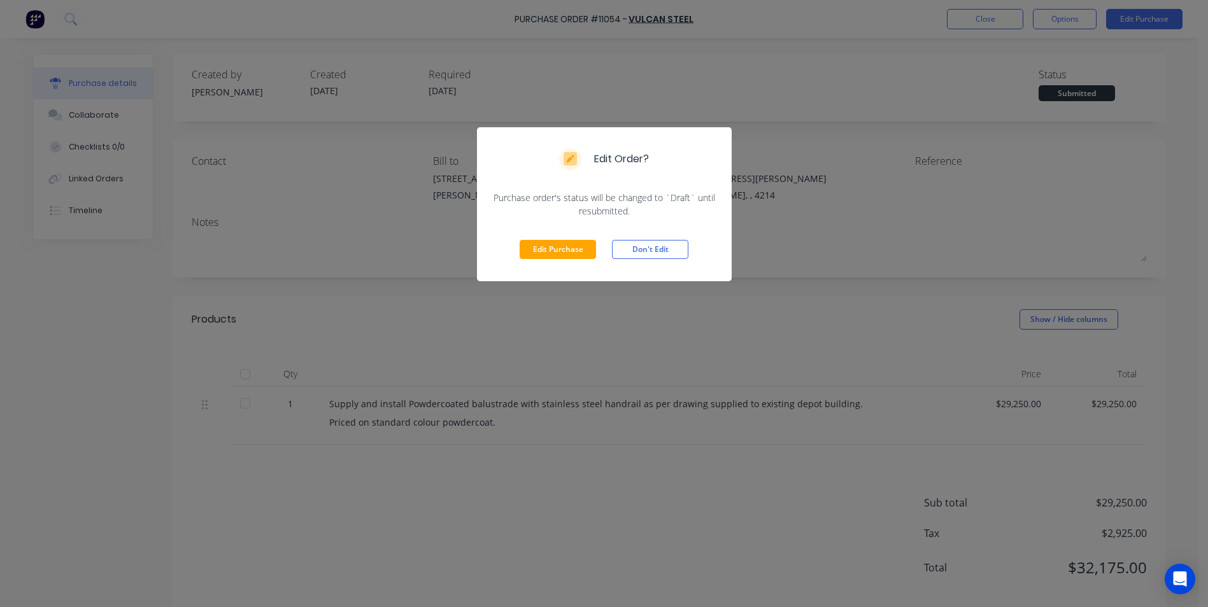
click at [1151, 14] on div "Edit Order? Purchase order's status will be changed to `Draft` until resubmitte…" at bounding box center [604, 303] width 1208 height 607
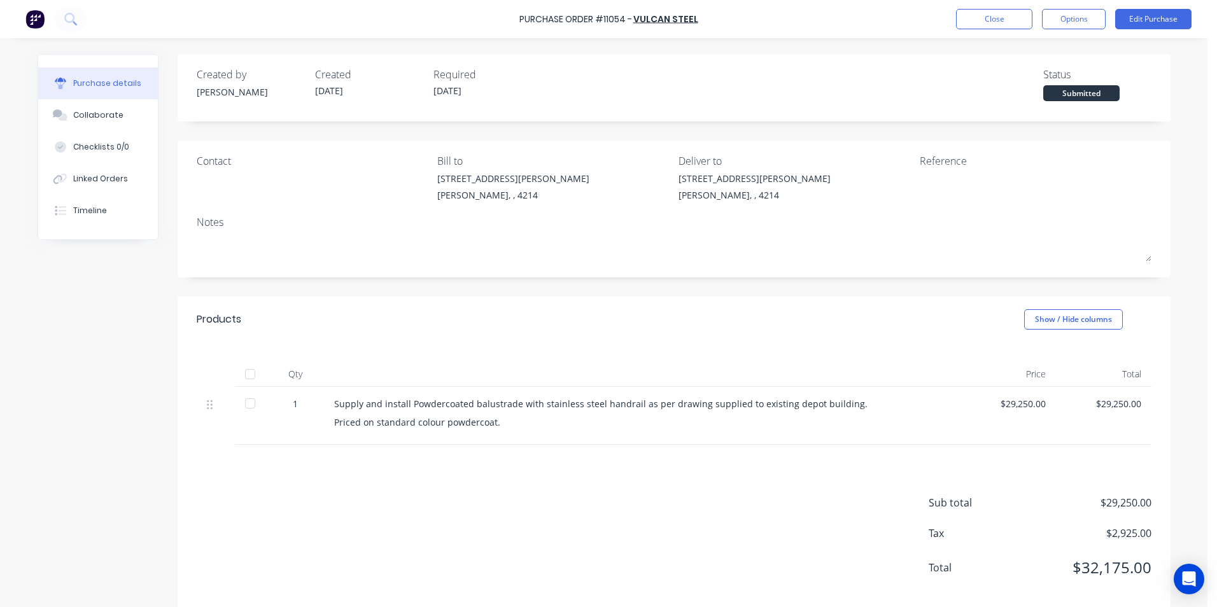
click at [1089, 97] on div "Submitted" at bounding box center [1082, 93] width 76 height 16
click at [1079, 94] on div "Submitted" at bounding box center [1082, 93] width 76 height 16
drag, startPoint x: 1079, startPoint y: 94, endPoint x: 998, endPoint y: 69, distance: 84.6
click at [998, 69] on div "Created by [PERSON_NAME] Created [DATE] Required [DATE] Status Submitted" at bounding box center [674, 84] width 955 height 34
click at [1078, 20] on button "Options" at bounding box center [1074, 19] width 64 height 20
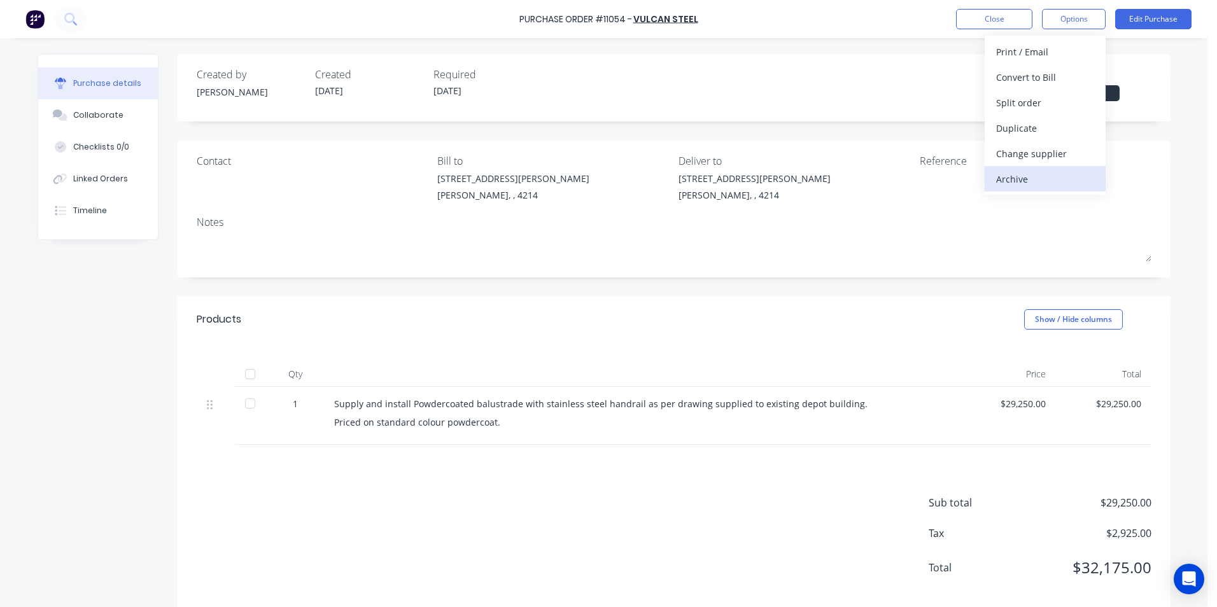
click at [1026, 179] on div "Archive" at bounding box center [1045, 179] width 98 height 18
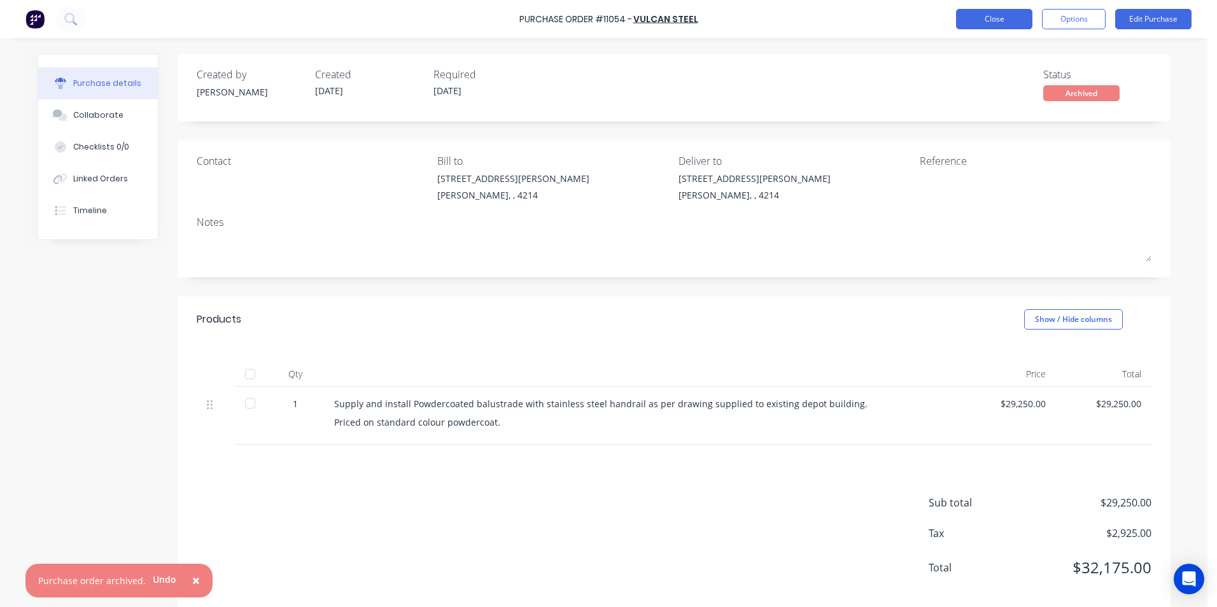
click at [967, 19] on button "Close" at bounding box center [994, 19] width 76 height 20
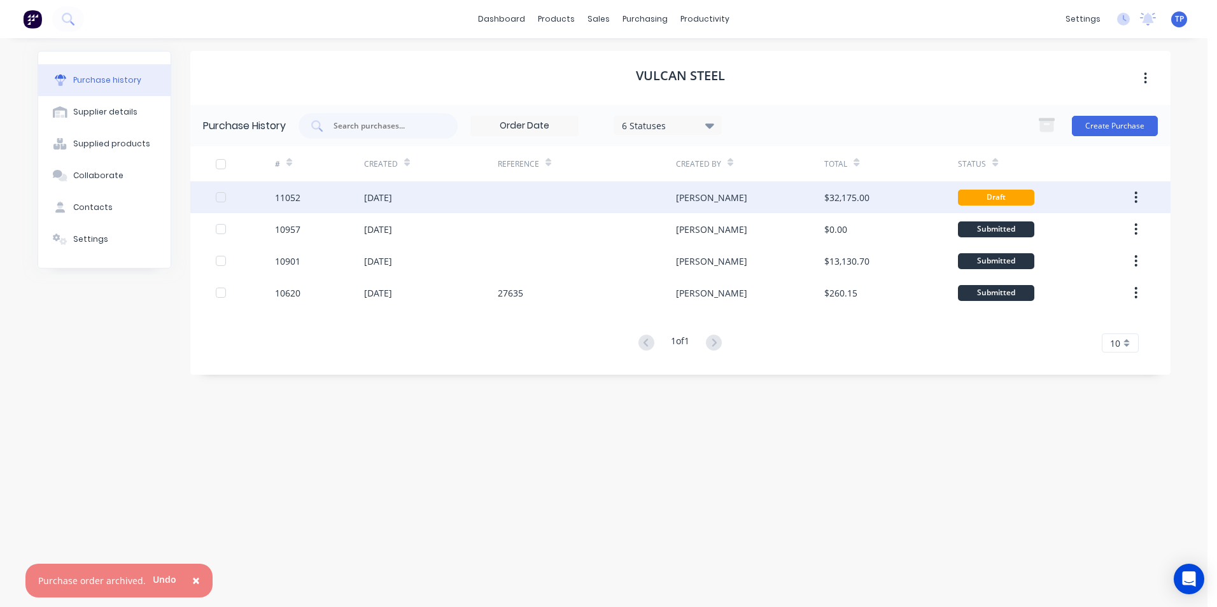
click at [533, 197] on div at bounding box center [587, 197] width 178 height 32
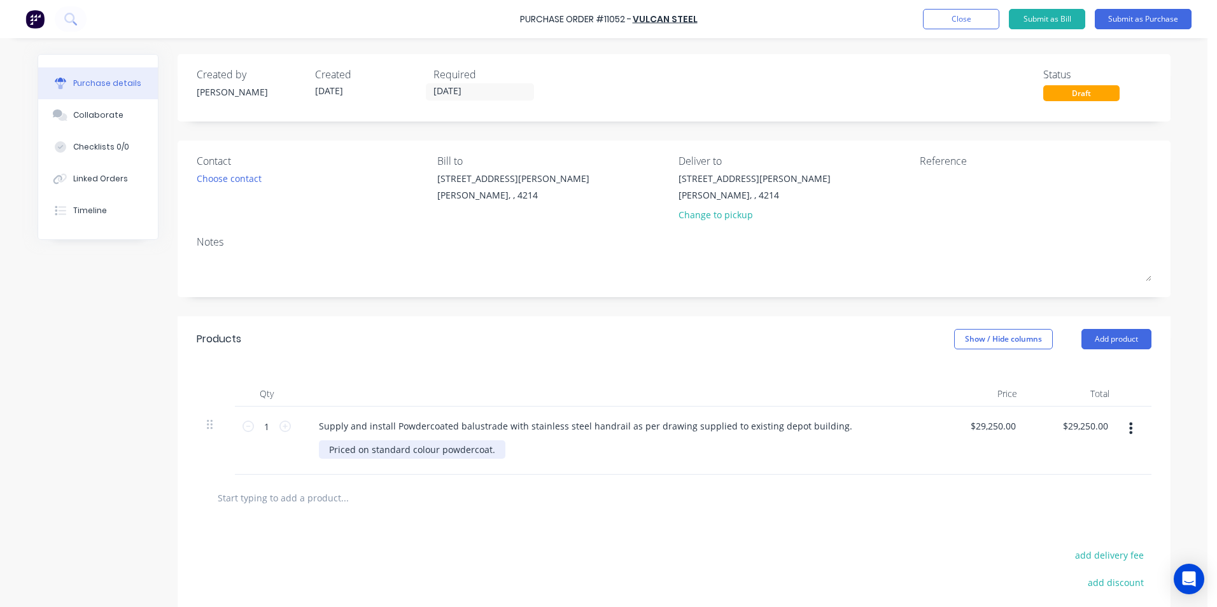
click at [493, 449] on div "Priced on standard colour powdercoat." at bounding box center [412, 450] width 187 height 18
drag, startPoint x: 493, startPoint y: 449, endPoint x: 311, endPoint y: 462, distance: 183.2
click at [311, 462] on div "Supply and install Powdercoated balustrade with stainless steel handrail as per…" at bounding box center [617, 441] width 637 height 68
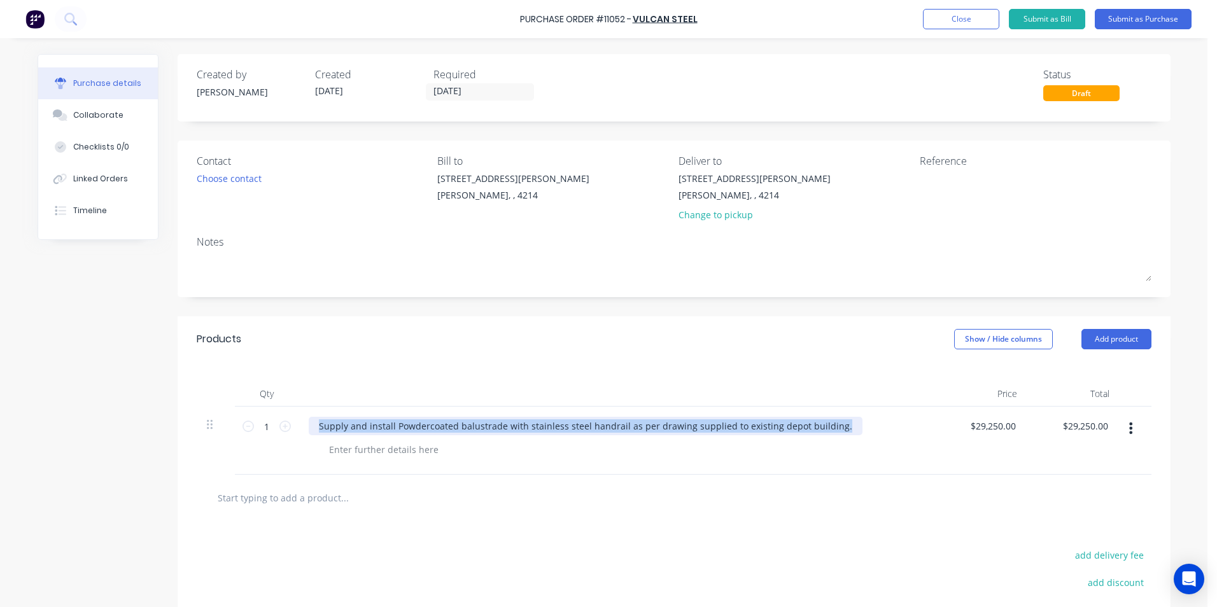
drag, startPoint x: 824, startPoint y: 425, endPoint x: 315, endPoint y: 437, distance: 509.5
click at [315, 437] on div "Supply and install Powdercoated balustrade with stainless steel handrail as per…" at bounding box center [617, 441] width 637 height 68
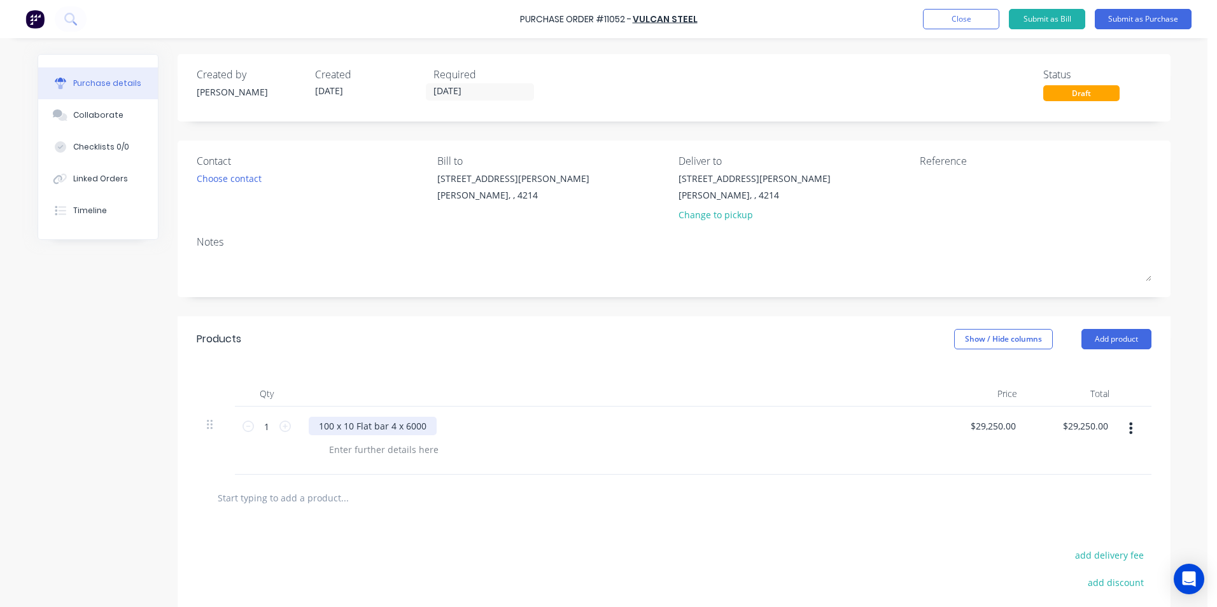
click at [384, 425] on div "100 x 10 Flat bar 4 x 6000" at bounding box center [373, 426] width 128 height 18
drag, startPoint x: 1012, startPoint y: 424, endPoint x: 961, endPoint y: 432, distance: 52.2
click at [961, 432] on div "$29,250.00 $29,250.00" at bounding box center [981, 441] width 92 height 68
drag, startPoint x: 961, startPoint y: 432, endPoint x: 1009, endPoint y: 427, distance: 48.7
click at [1012, 422] on input "$29,250.00" at bounding box center [993, 426] width 52 height 18
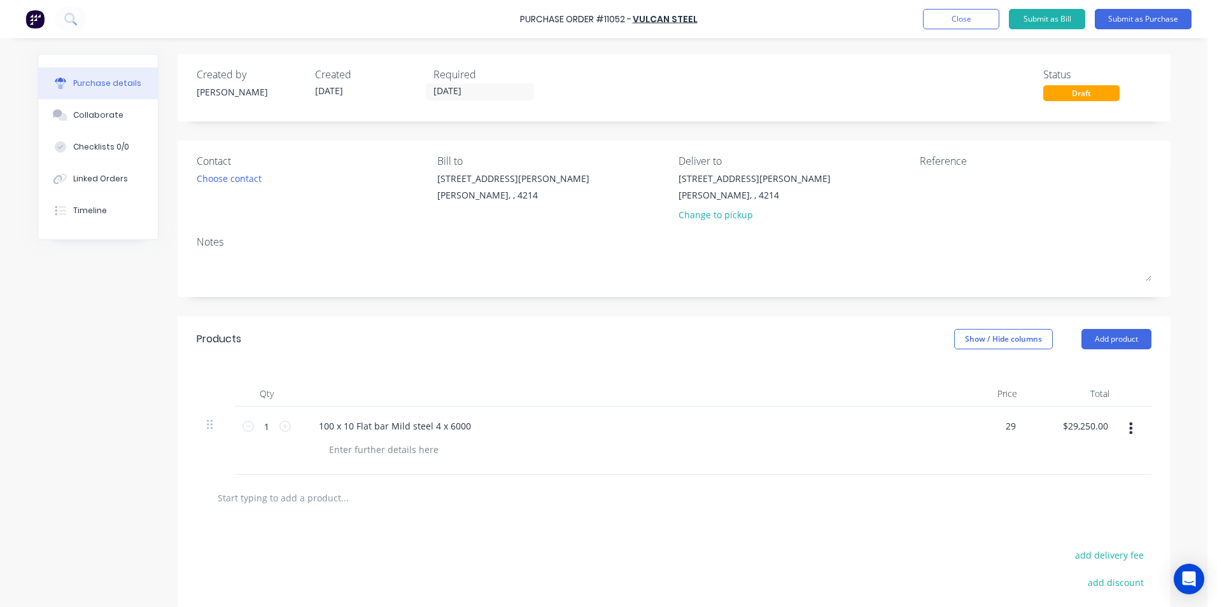
type input "2"
type input "$0.00"
click at [1003, 488] on div at bounding box center [674, 497] width 935 height 25
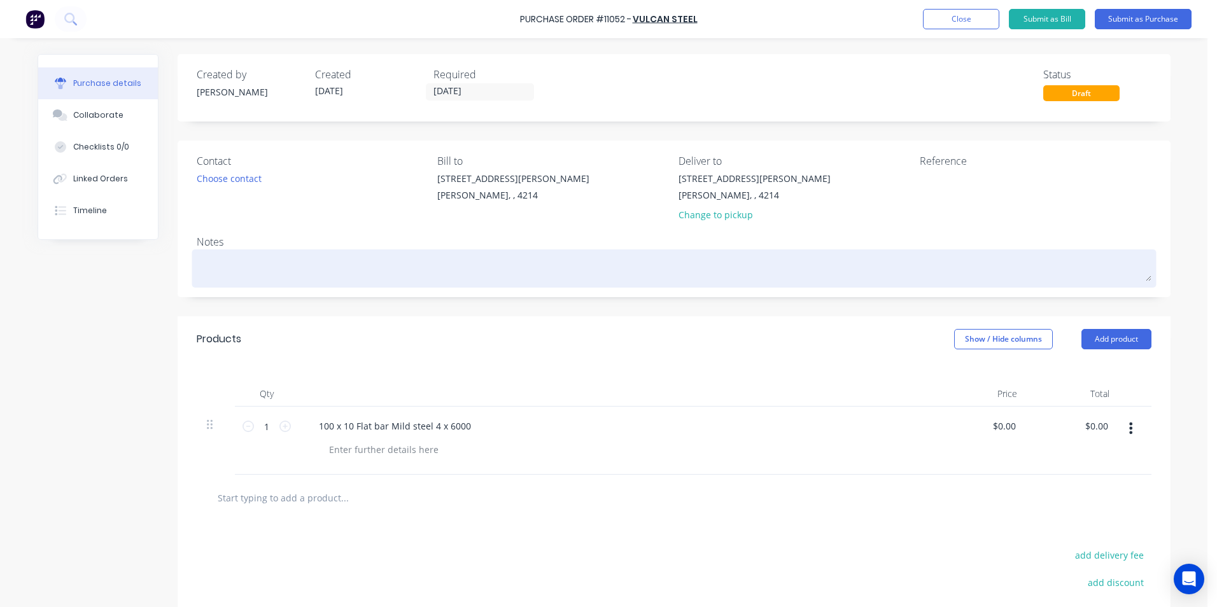
click at [256, 262] on textarea at bounding box center [674, 267] width 955 height 29
type textarea "x"
type textarea "T"
type textarea "x"
type textarea "Ta"
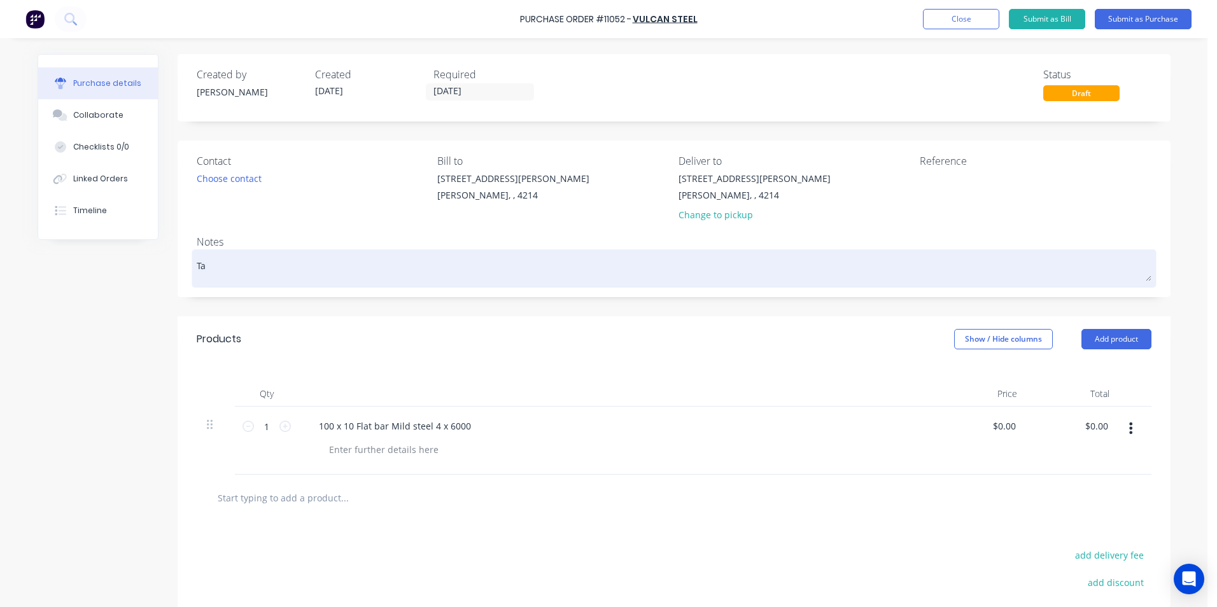
type textarea "x"
type textarea "Tal"
type textarea "x"
type textarea "Tall"
type textarea "x"
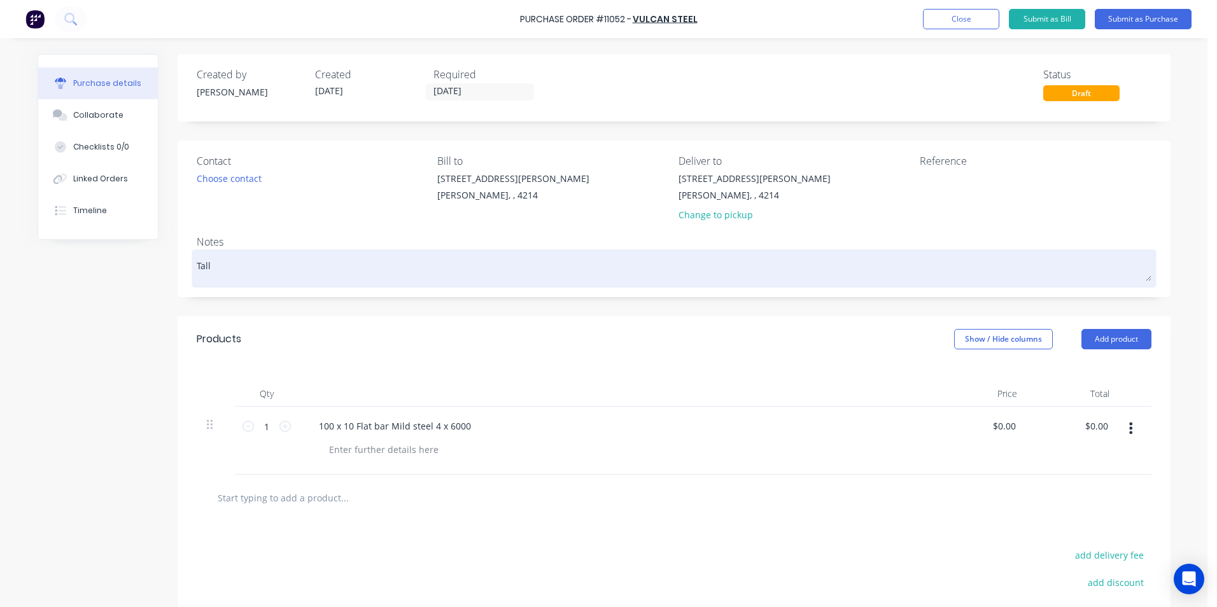
type textarea "Talla"
type textarea "x"
type textarea "Tallai"
type textarea "x"
type textarea "Tallai"
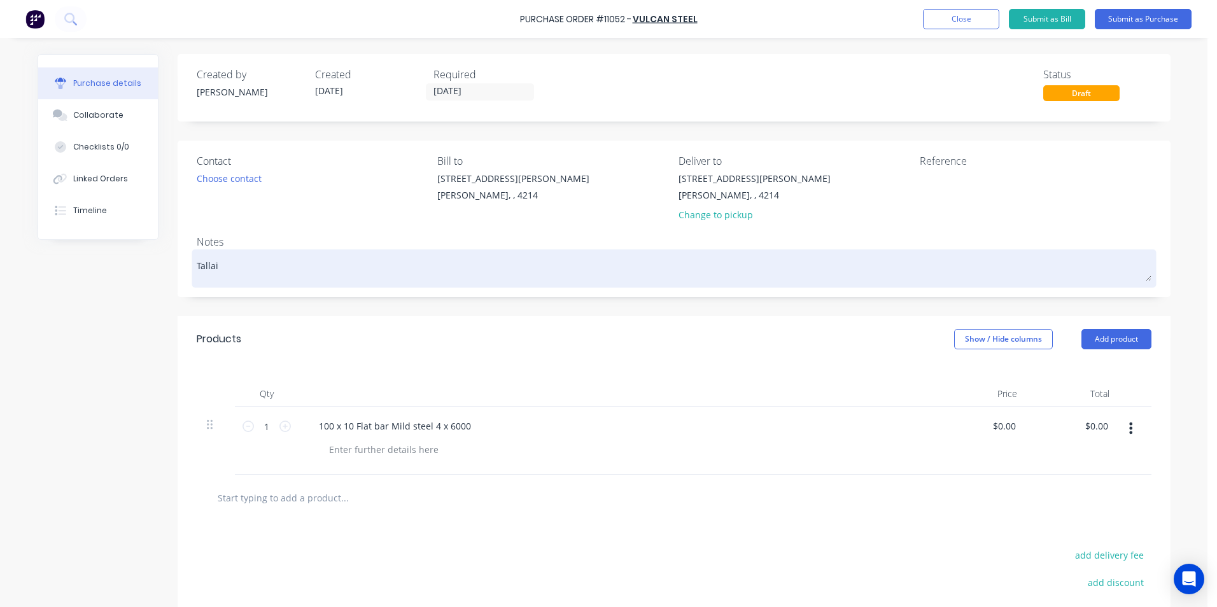
type textarea "x"
type textarea "Tallai #"
type textarea "x"
type textarea "Tallai #2"
type textarea "x"
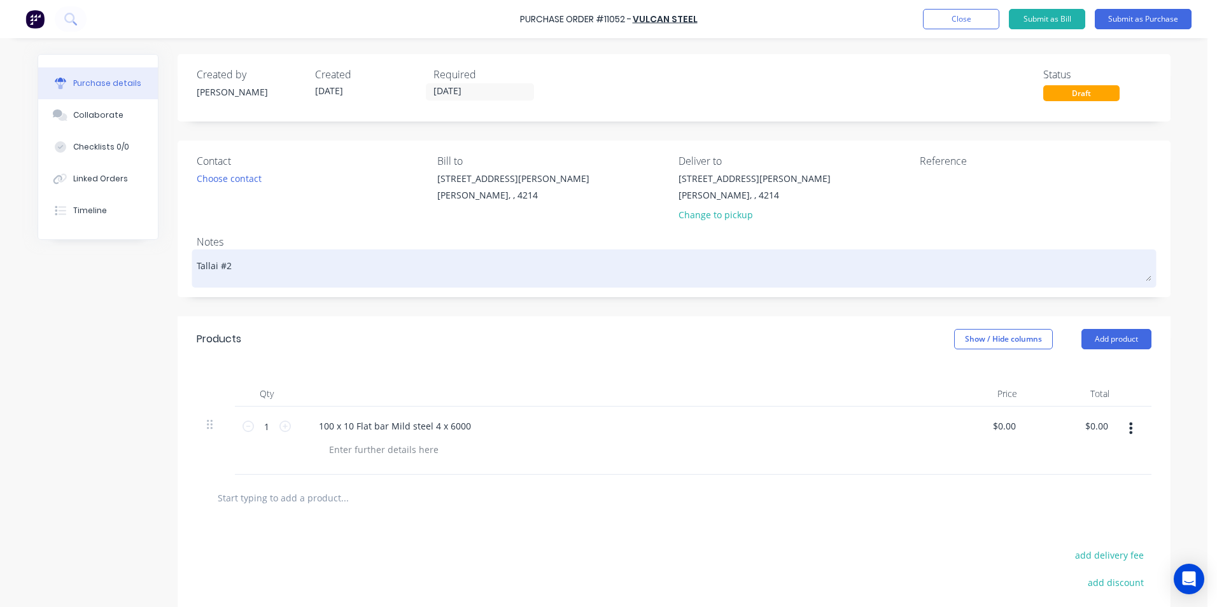
type textarea "Tallai #28"
type textarea "x"
type textarea "Tallai #286"
type textarea "x"
type textarea "Tallai #2861"
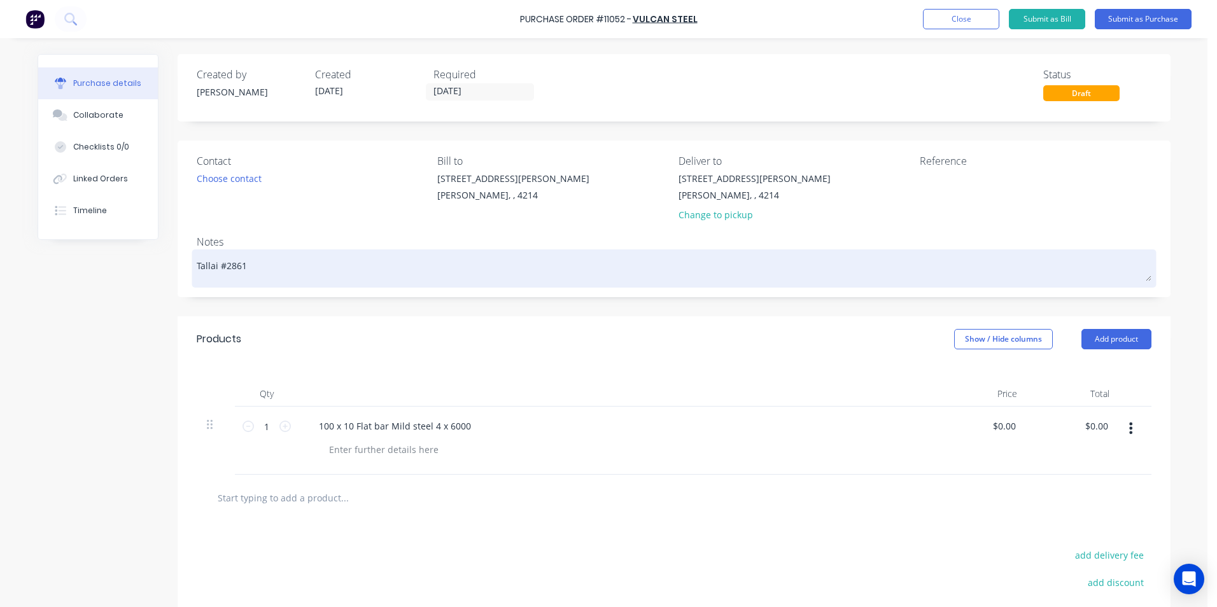
type textarea "x"
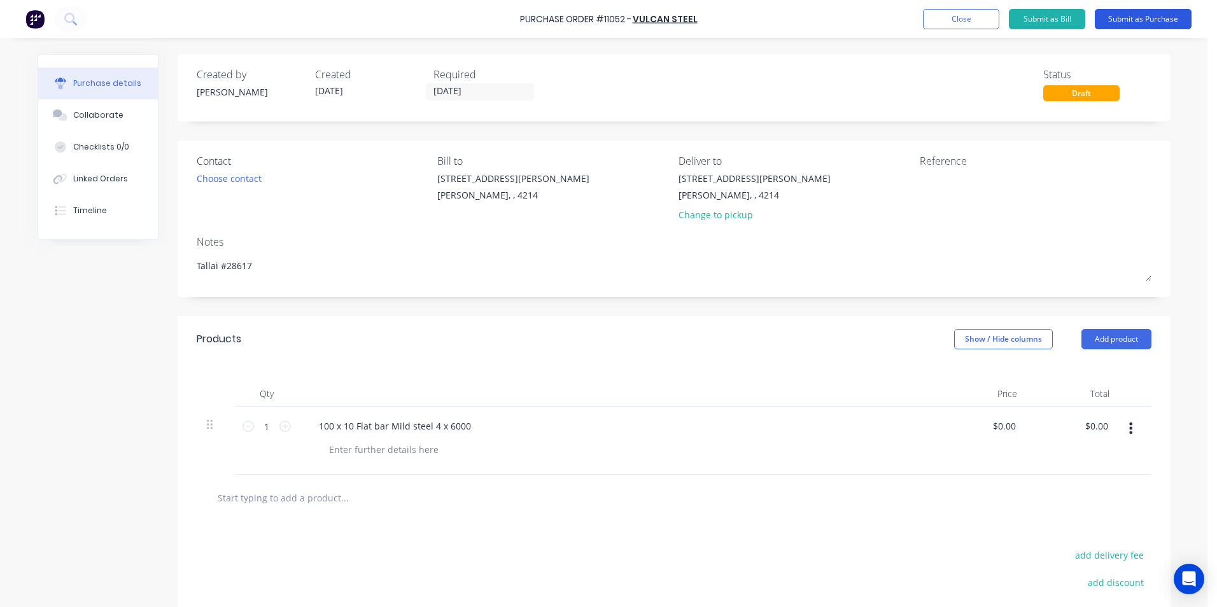
type textarea "Tallai #28617"
type textarea "x"
type textarea "Tallai #28617"
click at [1160, 13] on button "Submit as Purchase" at bounding box center [1143, 19] width 97 height 20
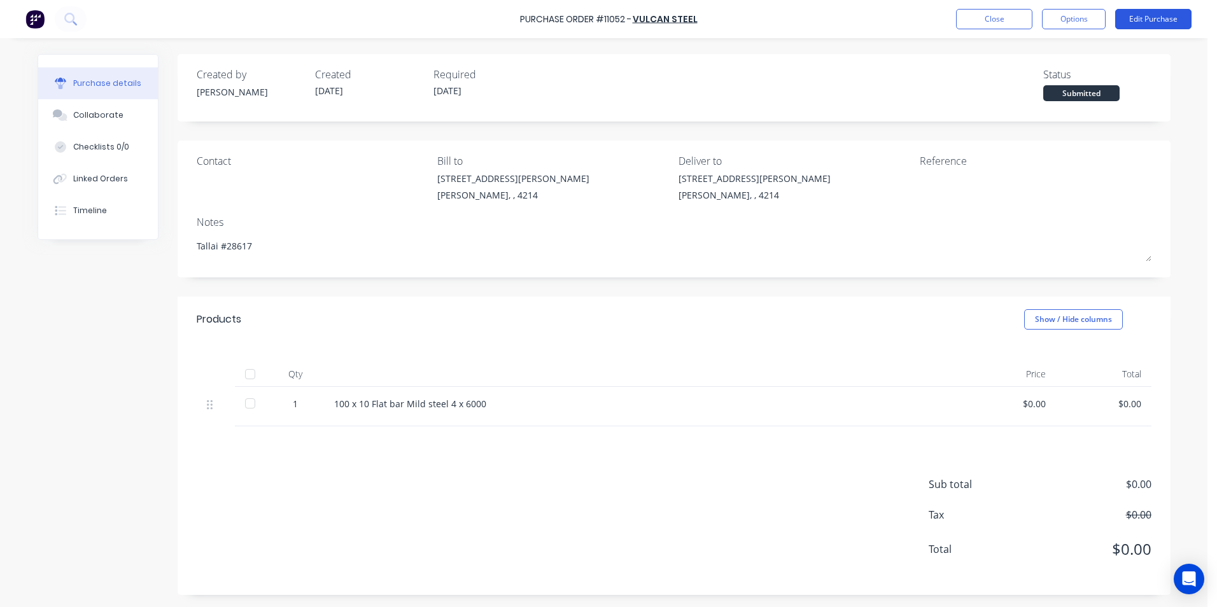
click at [1154, 17] on button "Edit Purchase" at bounding box center [1154, 19] width 76 height 20
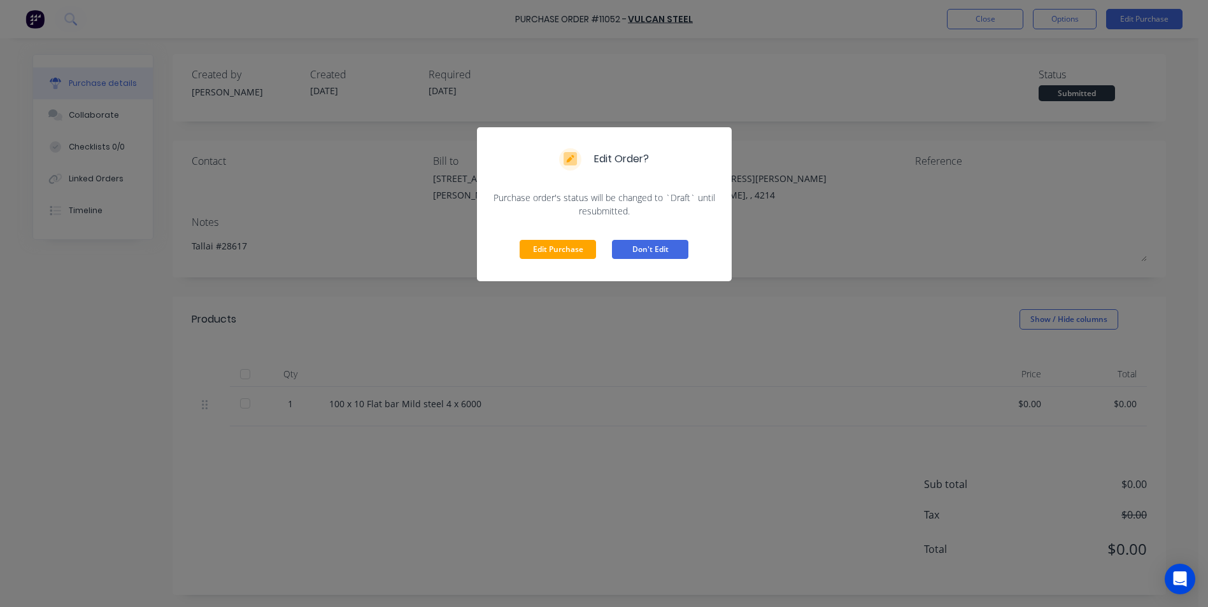
click at [662, 246] on button "Don't Edit" at bounding box center [650, 249] width 76 height 19
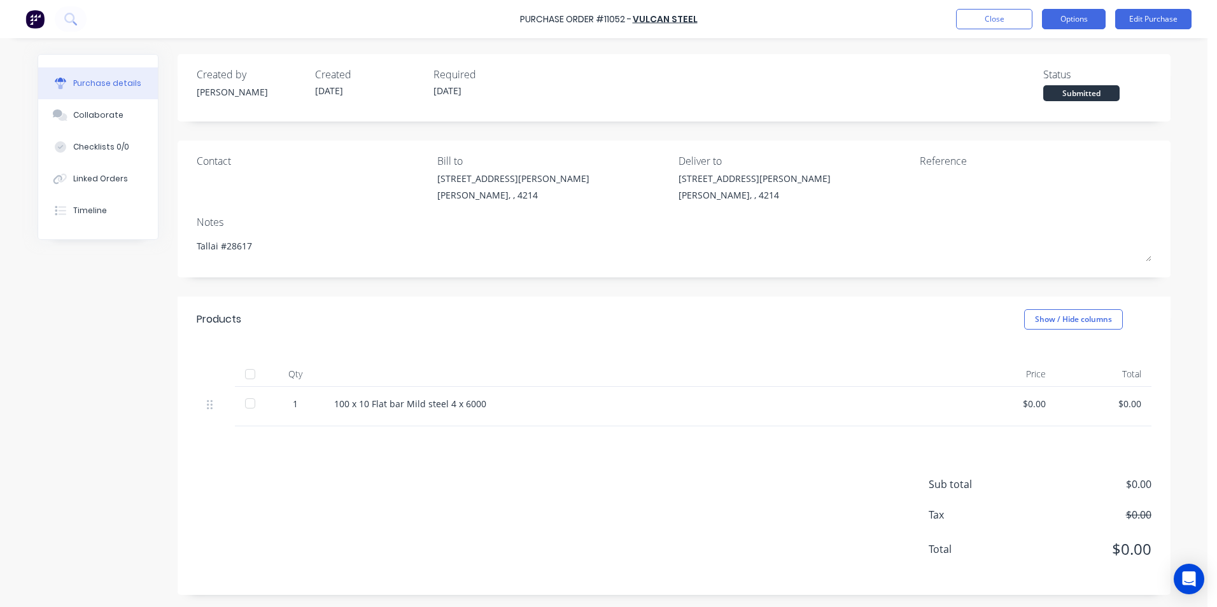
click at [1058, 17] on button "Options" at bounding box center [1074, 19] width 64 height 20
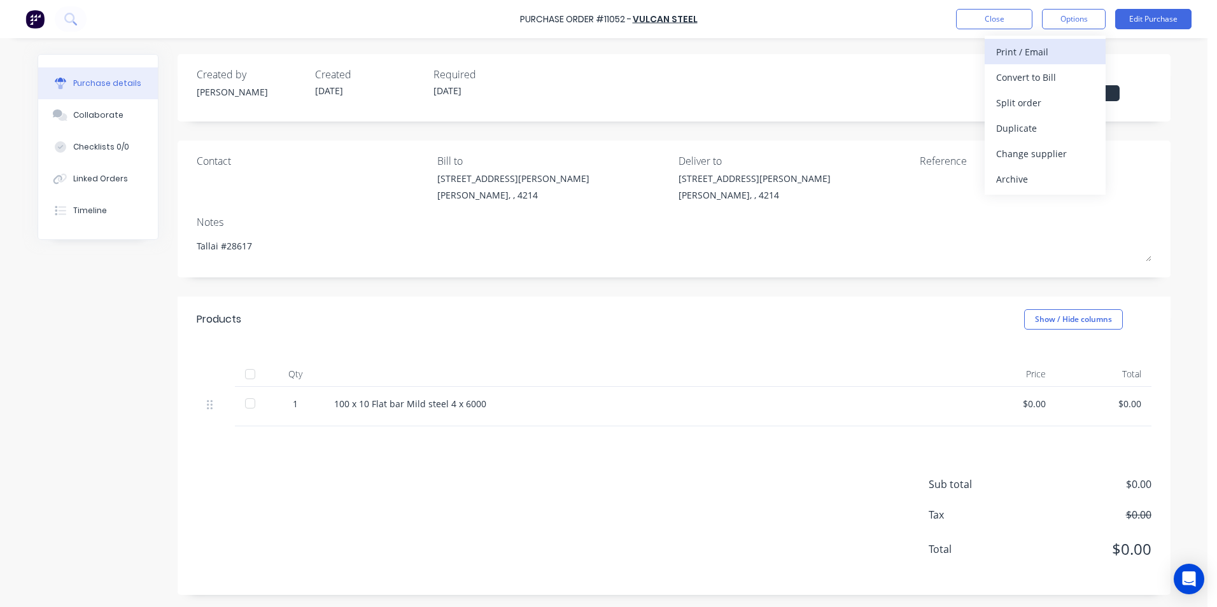
click at [1020, 51] on div "Print / Email" at bounding box center [1045, 52] width 98 height 18
click at [1012, 106] on div "Without pricing" at bounding box center [1045, 103] width 98 height 18
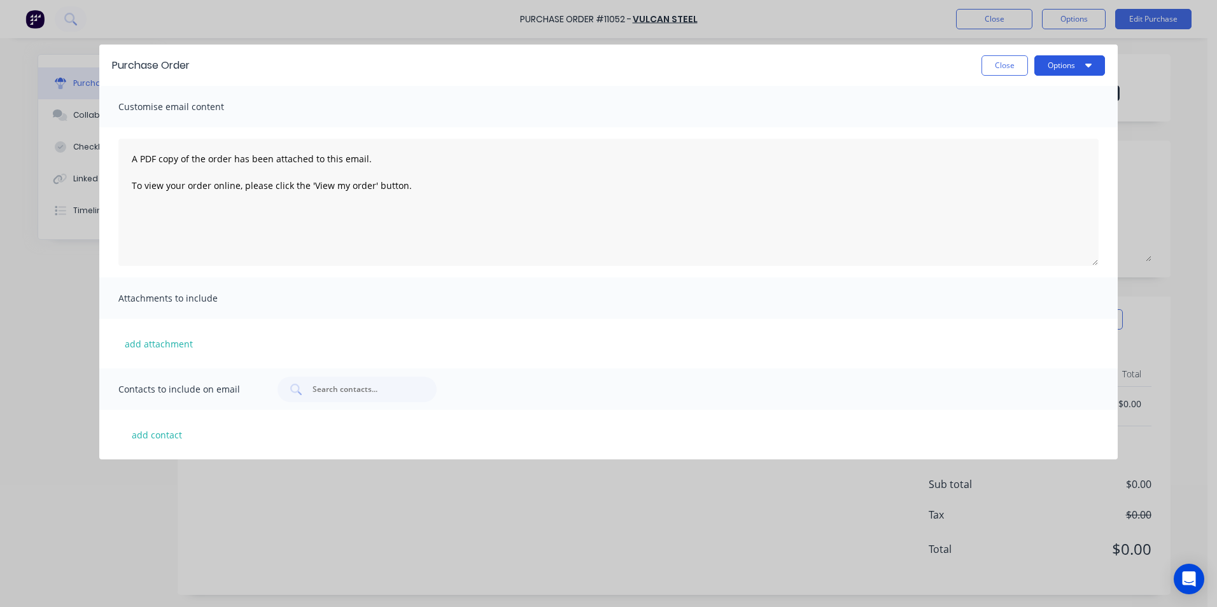
click at [1047, 66] on button "Options" at bounding box center [1070, 65] width 71 height 20
click at [1007, 128] on div "Print" at bounding box center [1045, 123] width 98 height 18
click at [988, 64] on button "Close" at bounding box center [1005, 65] width 46 height 20
type textarea "x"
